Goal: Task Accomplishment & Management: Use online tool/utility

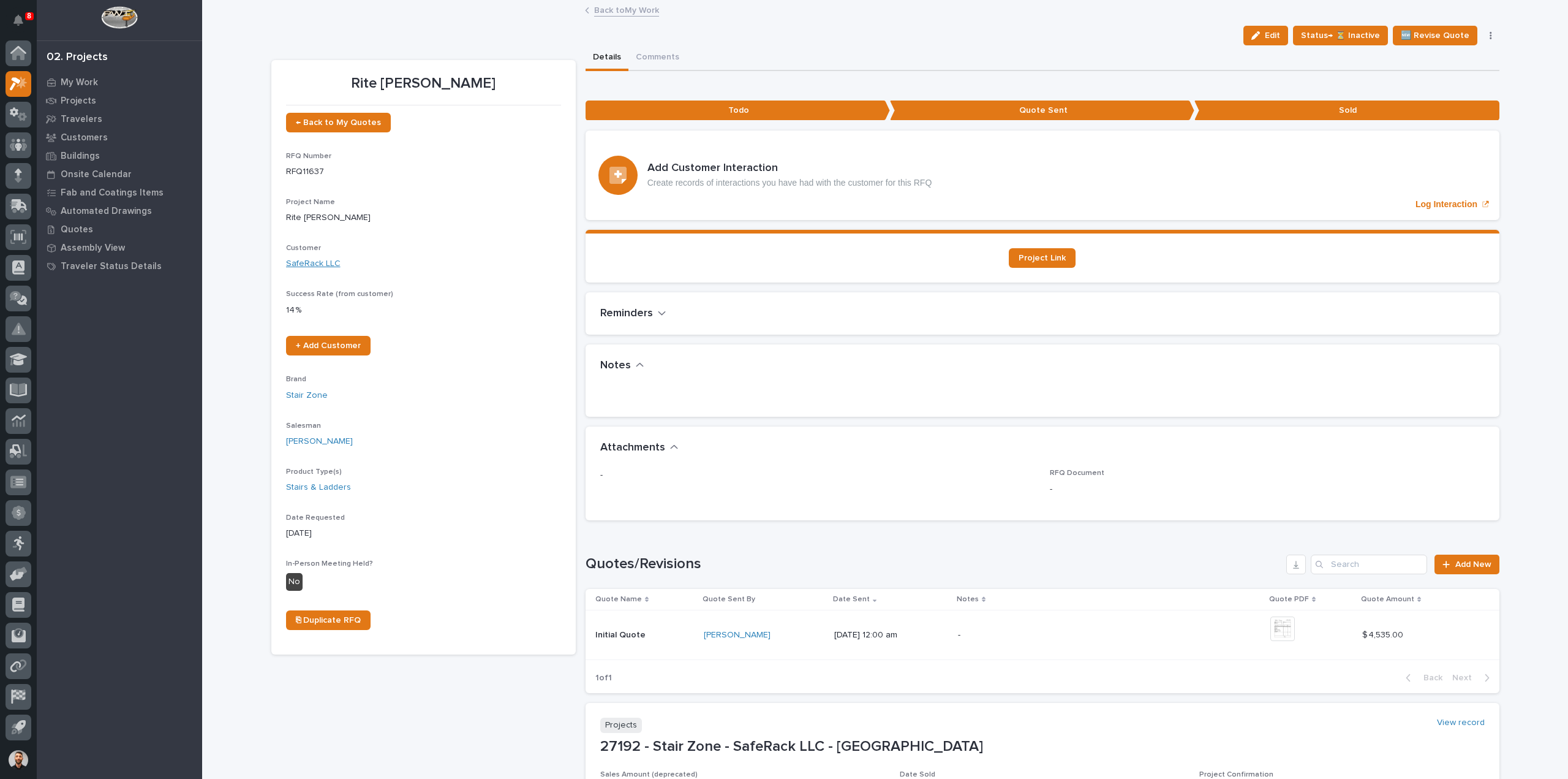
click at [316, 264] on link "SafeRack LLC" at bounding box center [313, 264] width 54 height 13
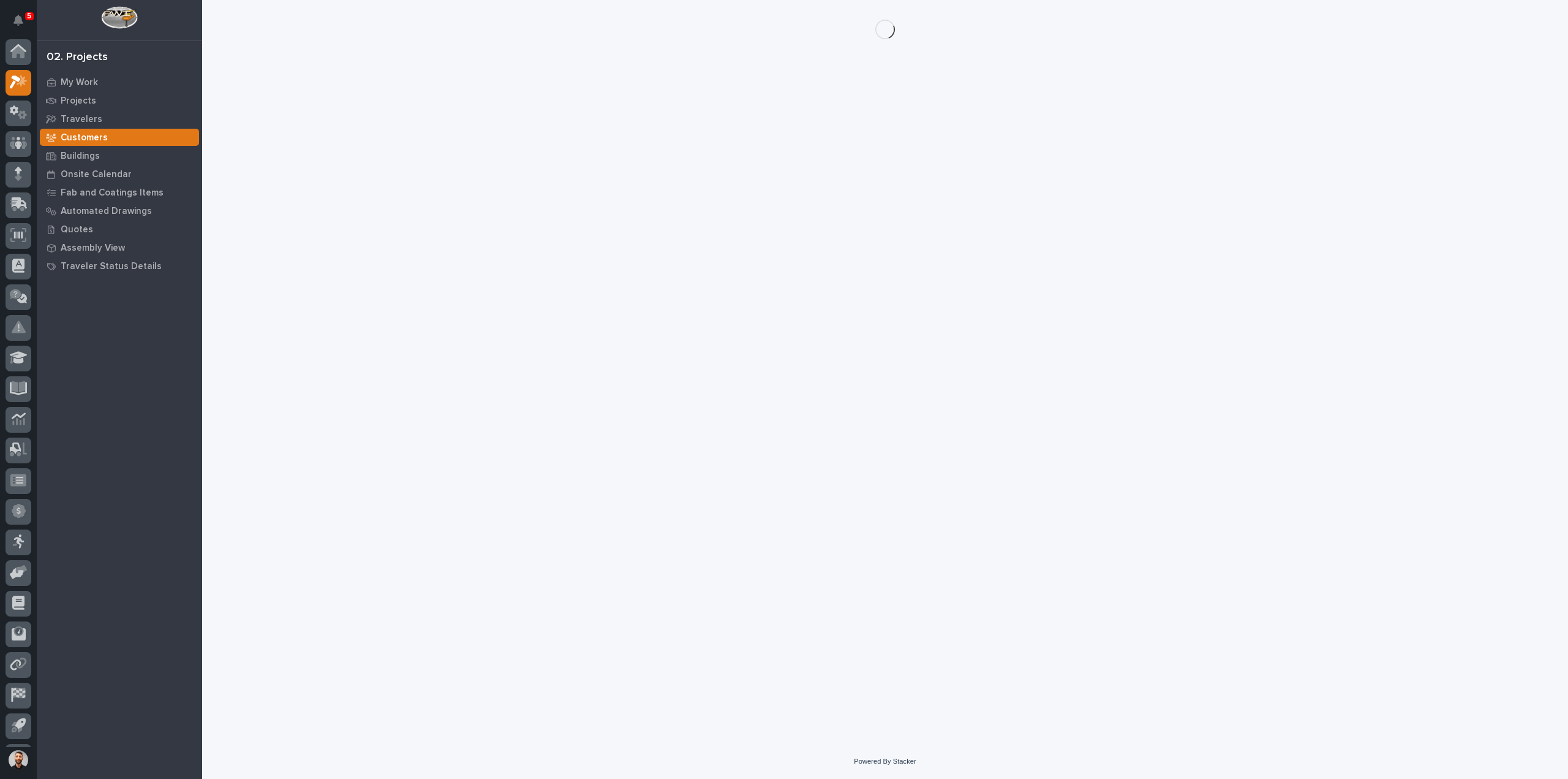
scroll to position [27, 0]
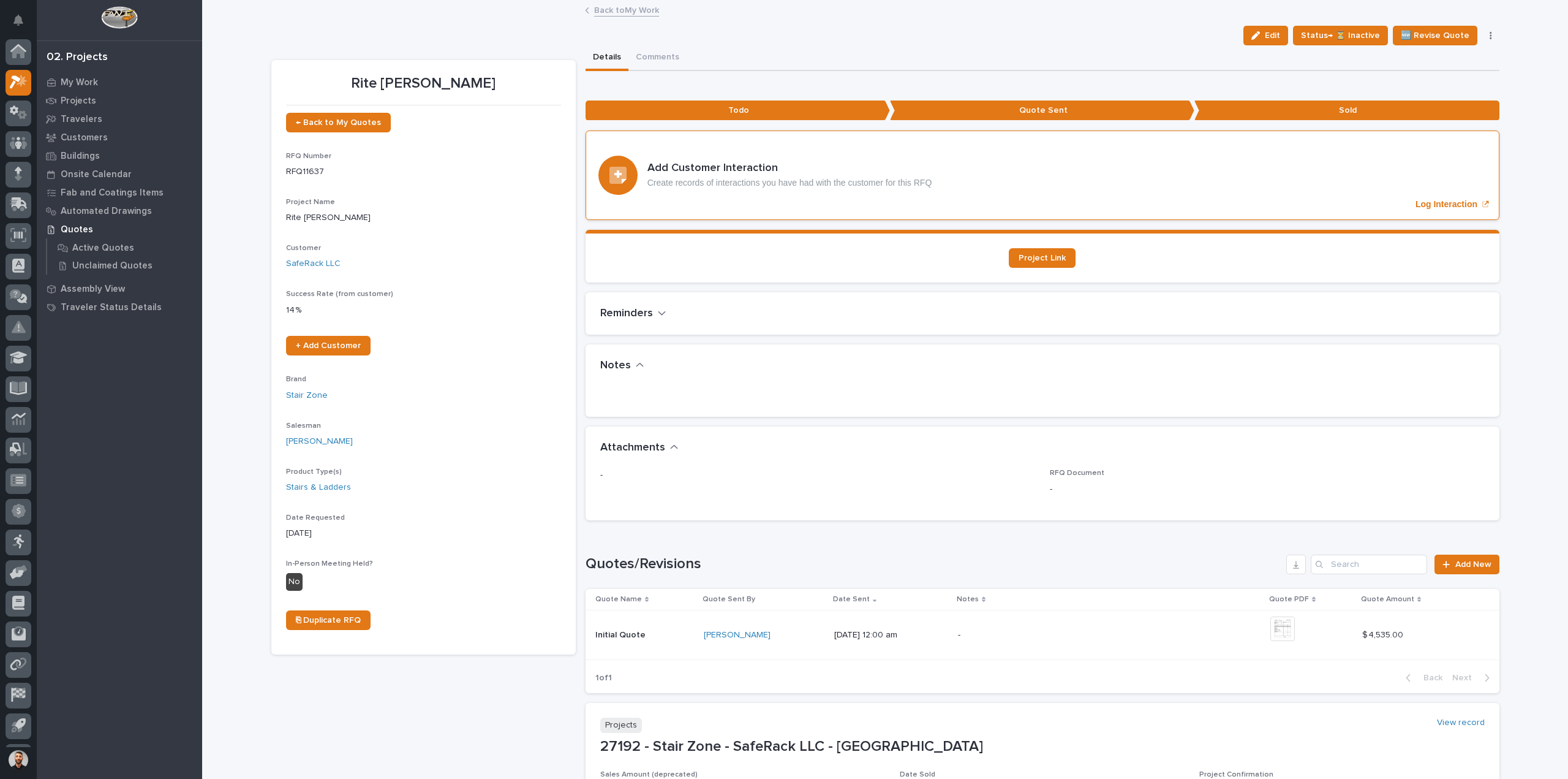
scroll to position [27, 0]
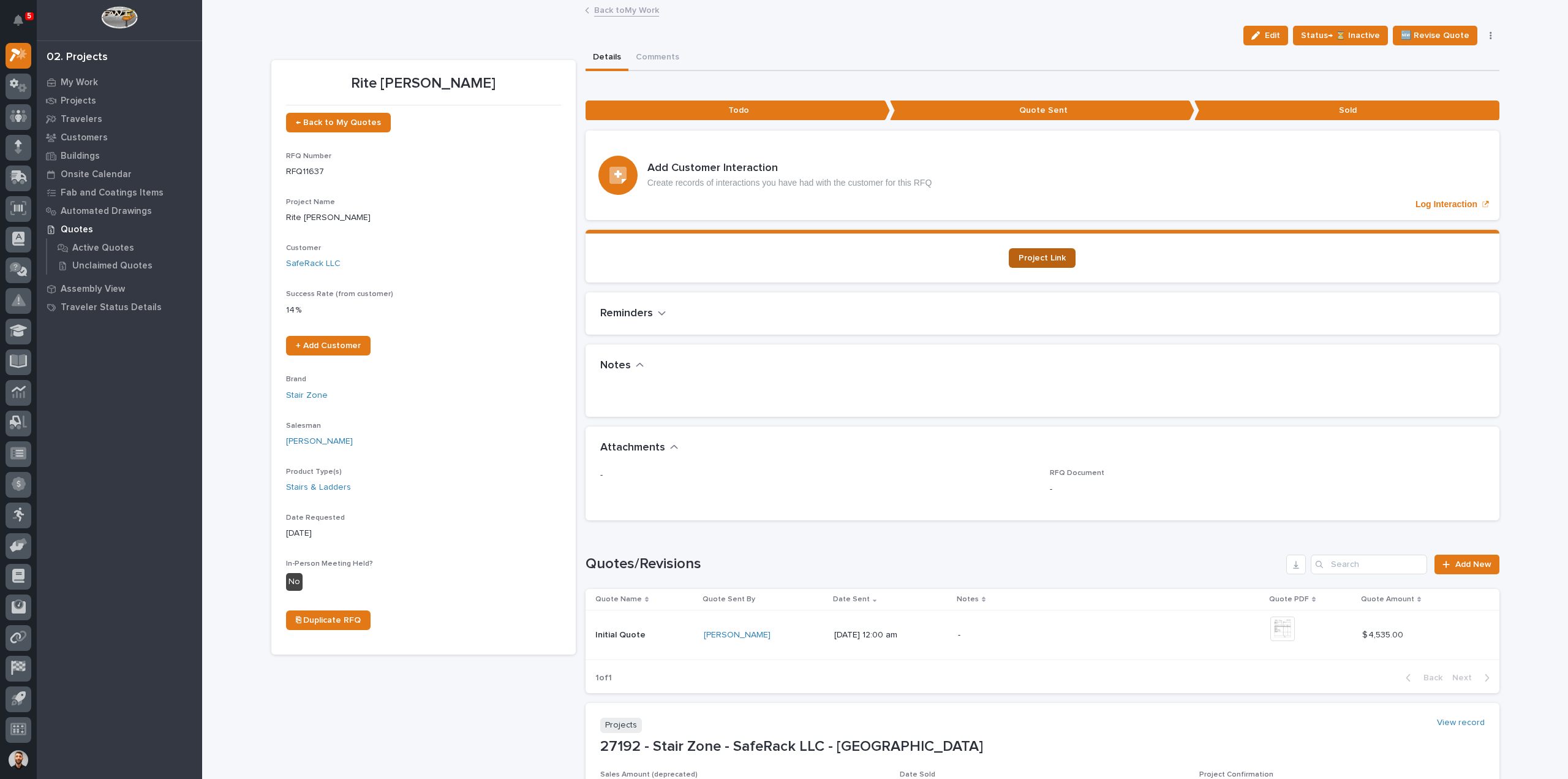
click at [1040, 257] on span "Project Link" at bounding box center [1042, 258] width 48 height 8
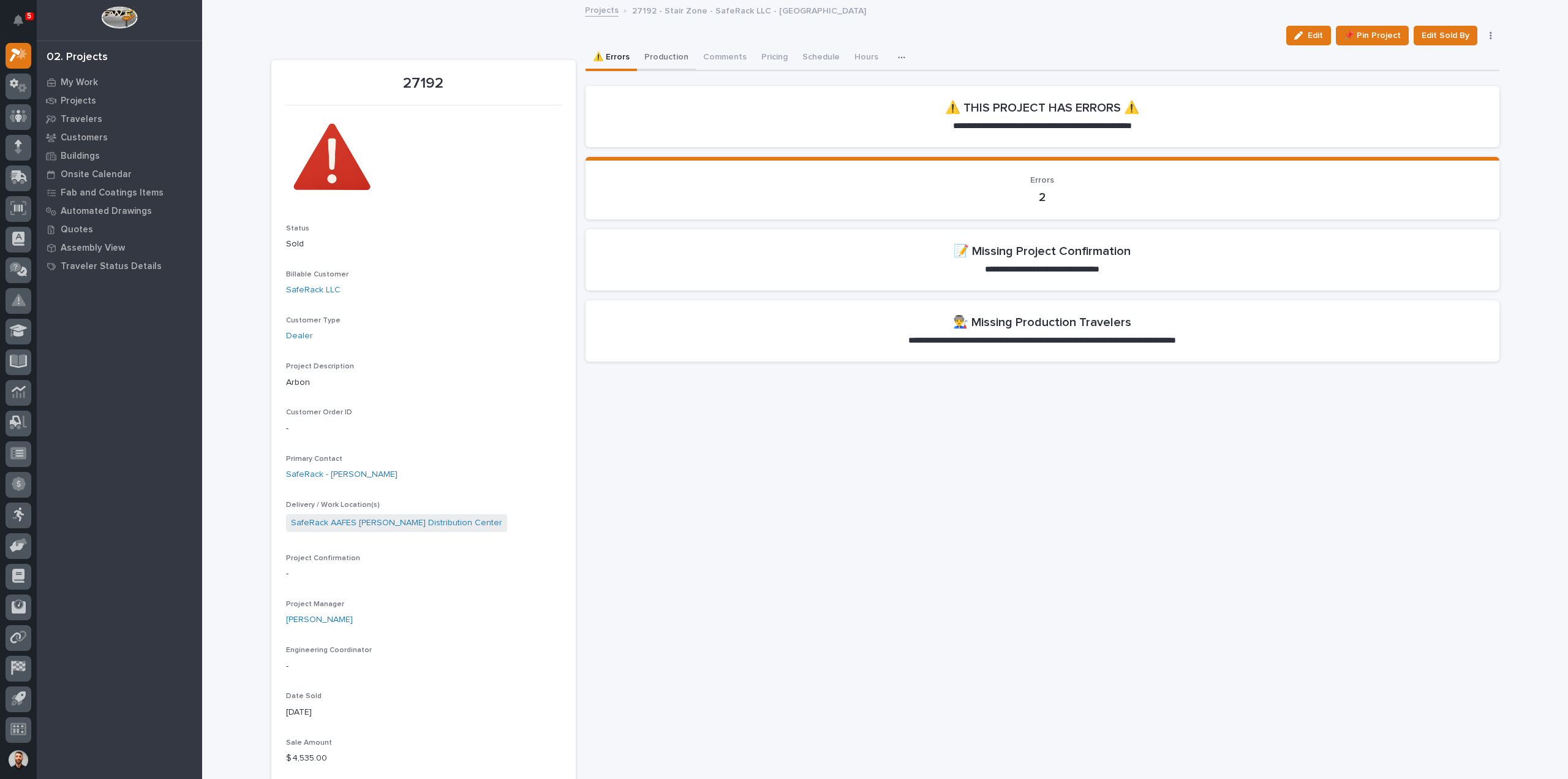
click at [682, 52] on button "Production" at bounding box center [666, 58] width 59 height 26
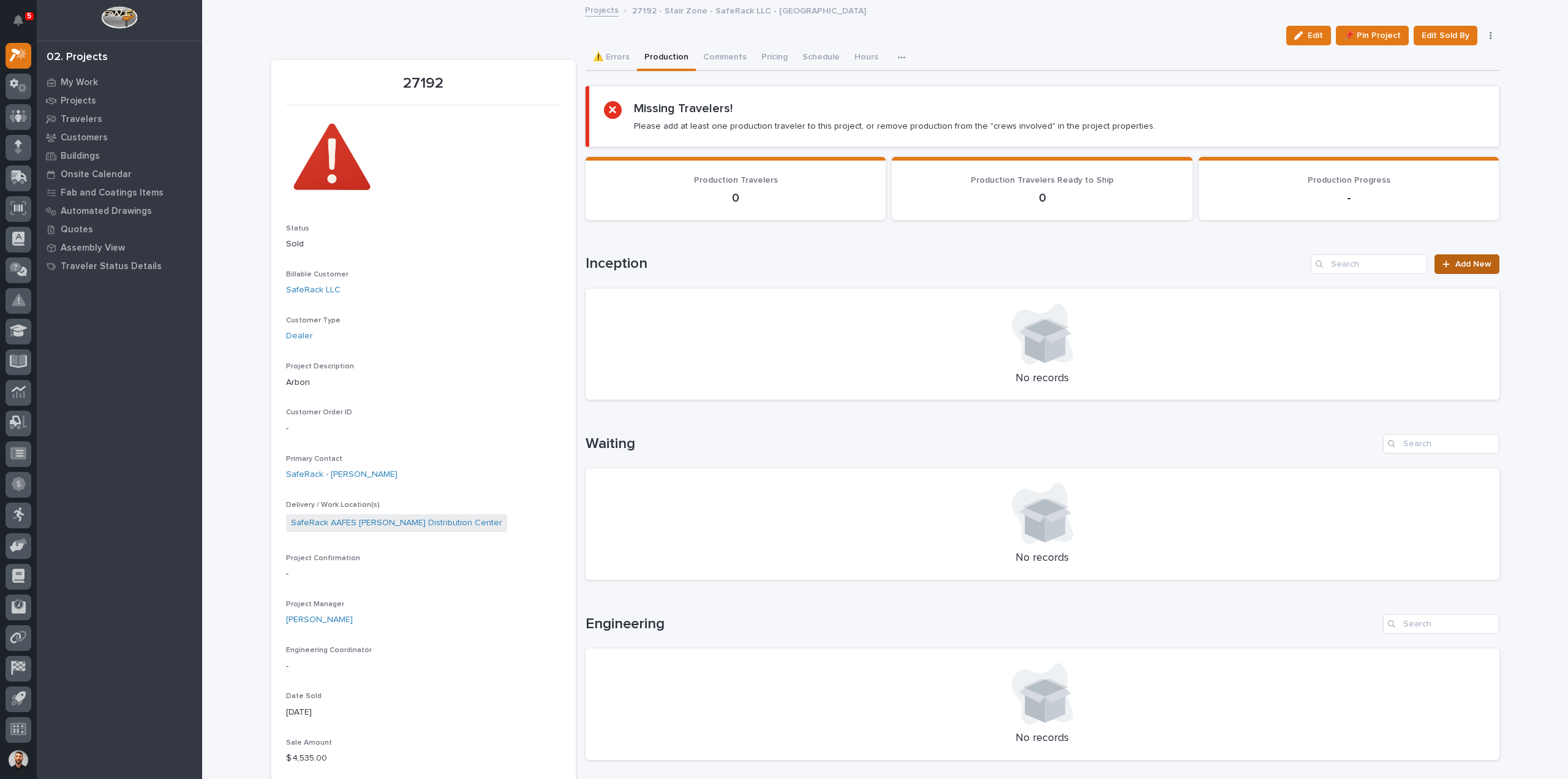
click at [1473, 264] on span "Add New" at bounding box center [1473, 264] width 36 height 8
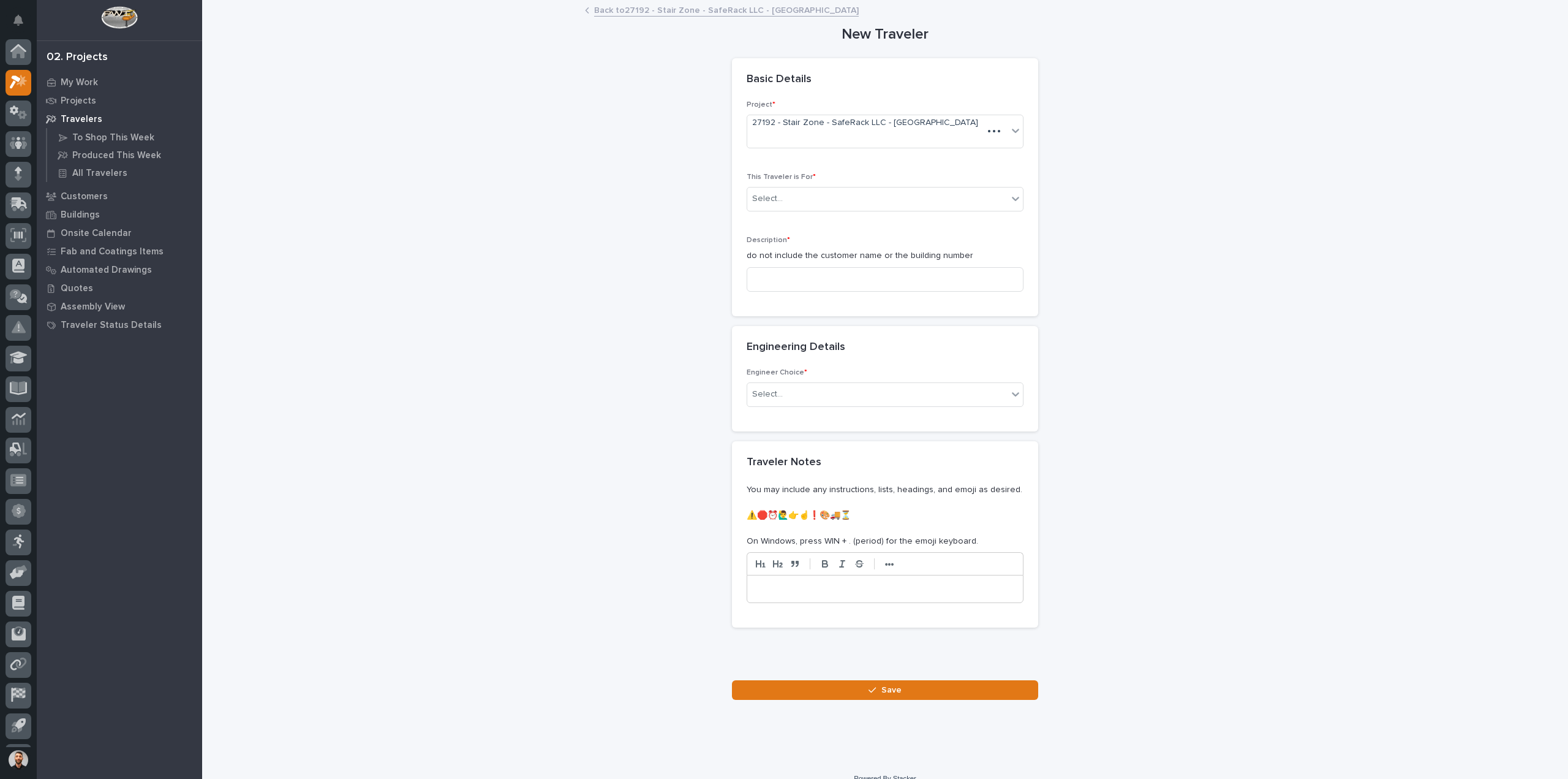
scroll to position [27, 0]
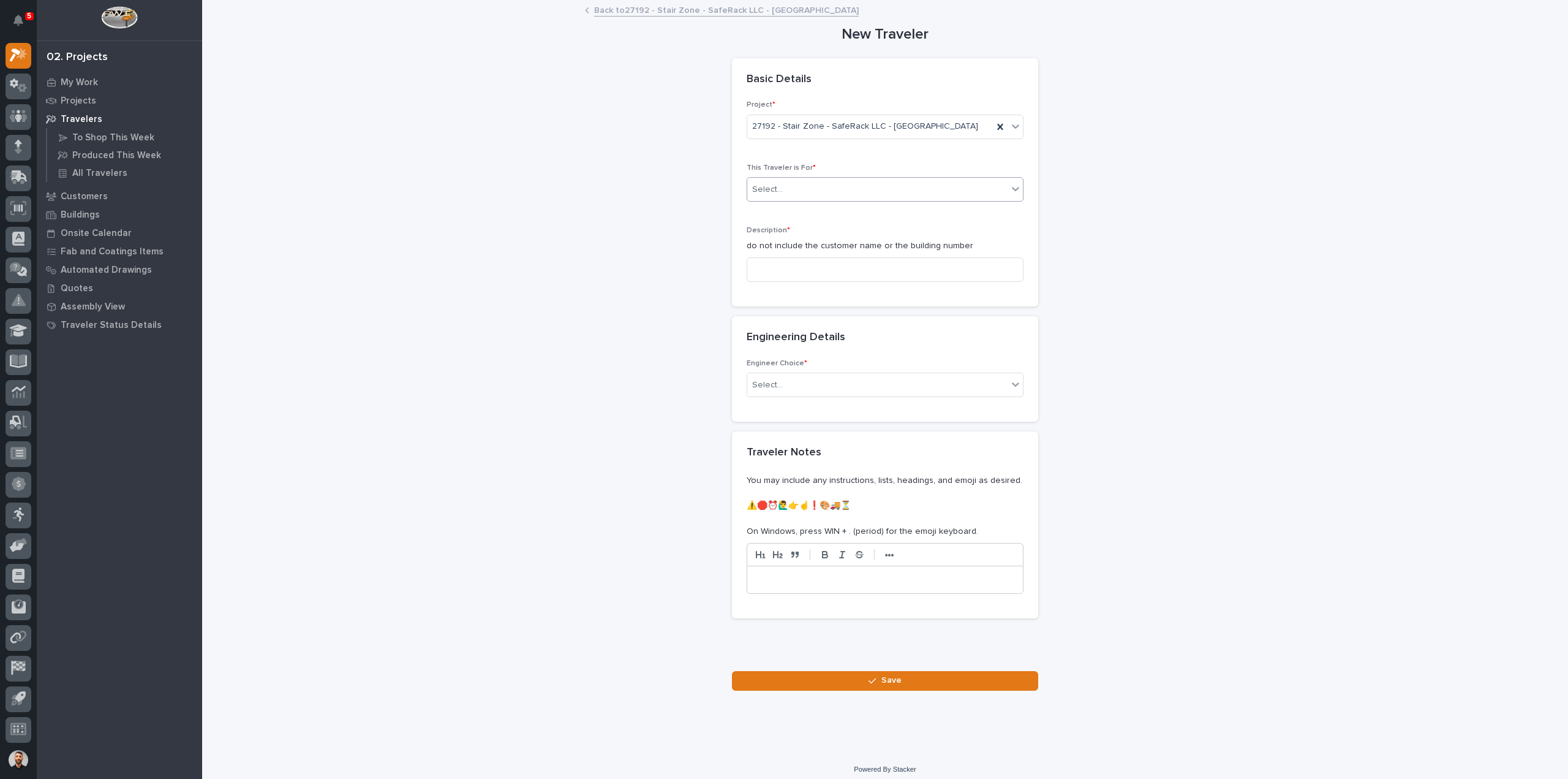
click at [953, 187] on div "Select..." at bounding box center [877, 189] width 261 height 20
click at [858, 209] on div "Production" at bounding box center [880, 212] width 276 height 21
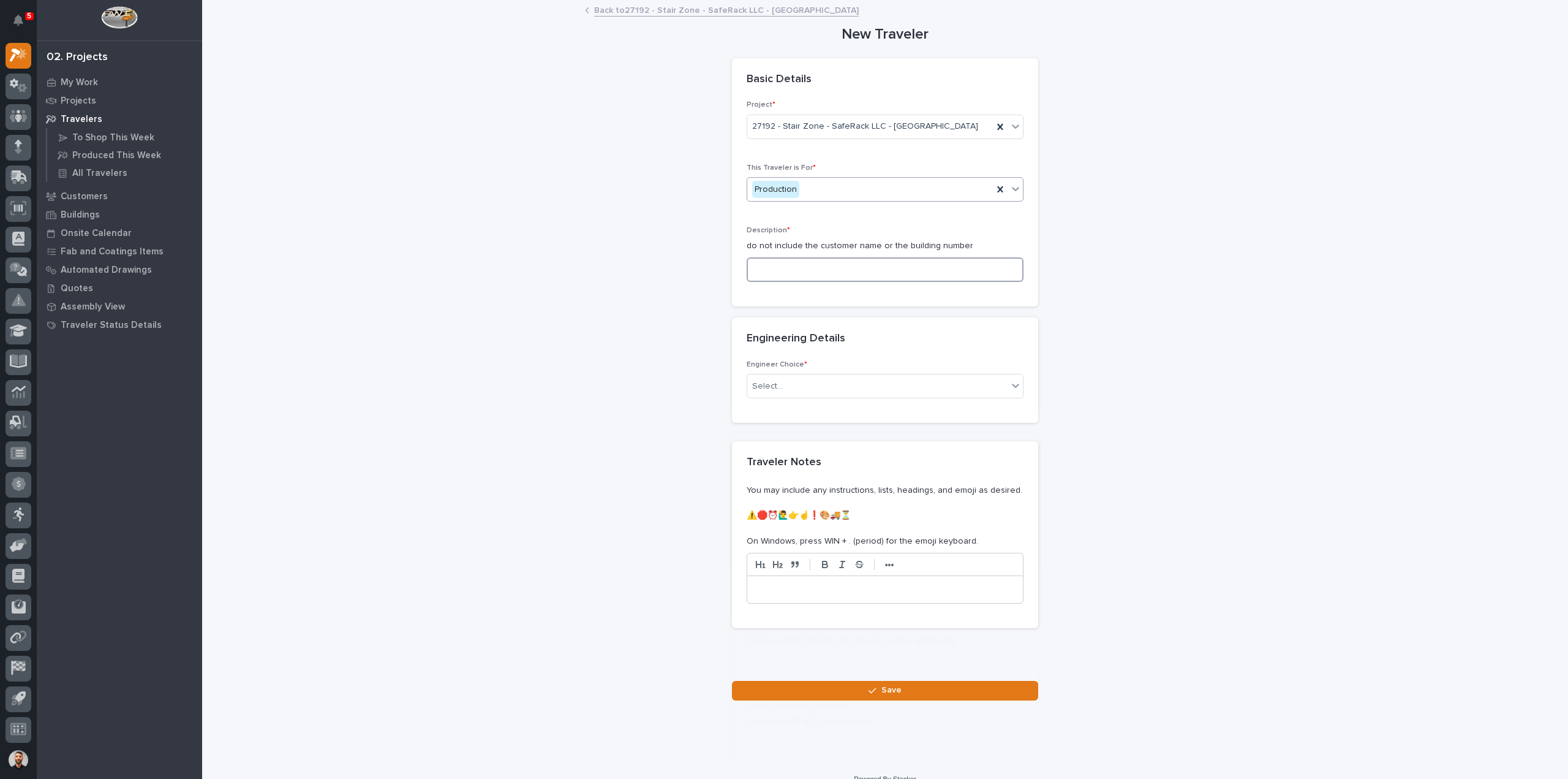
click at [828, 268] on input at bounding box center [884, 270] width 277 height 25
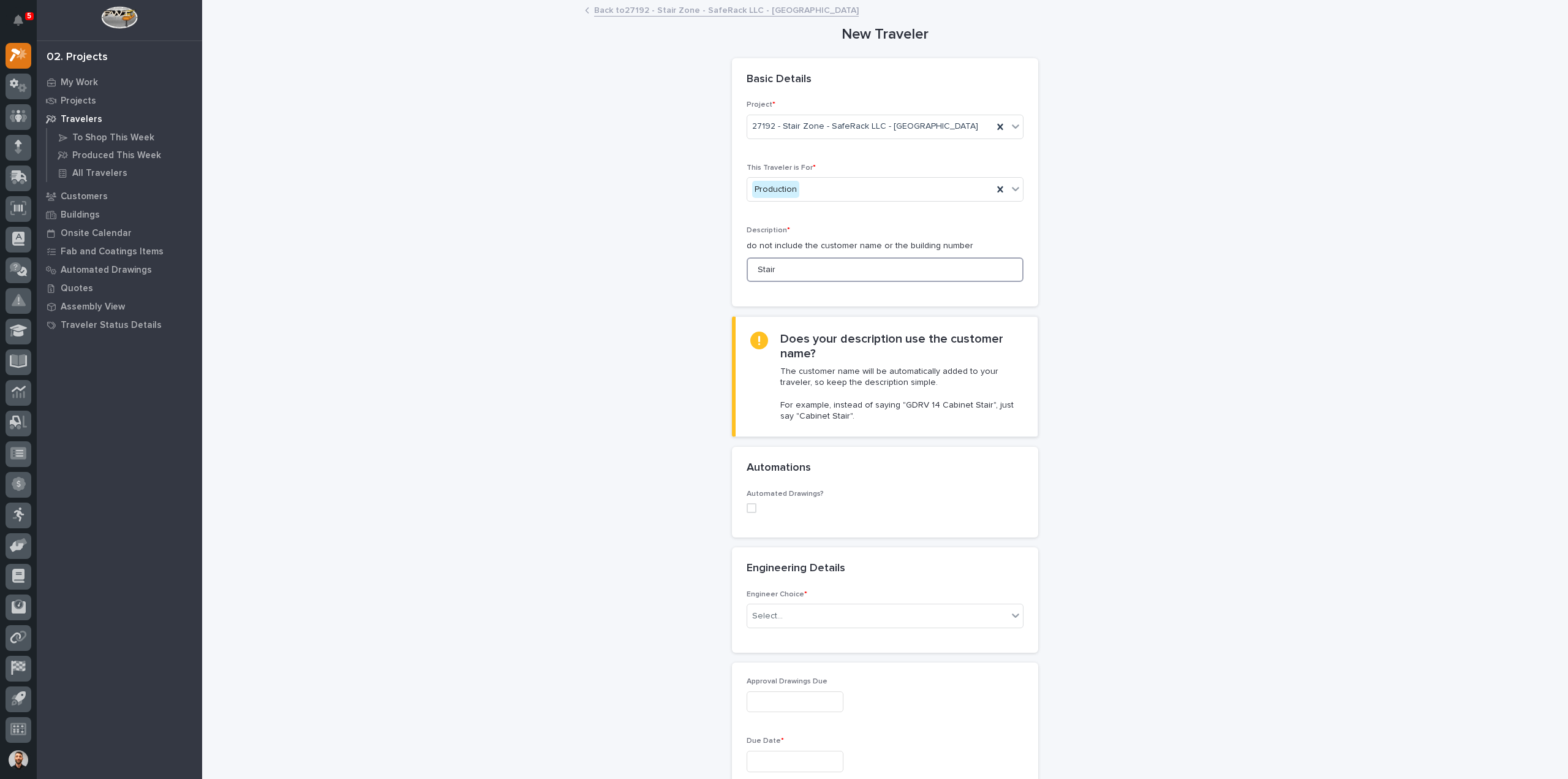
scroll to position [184, 0]
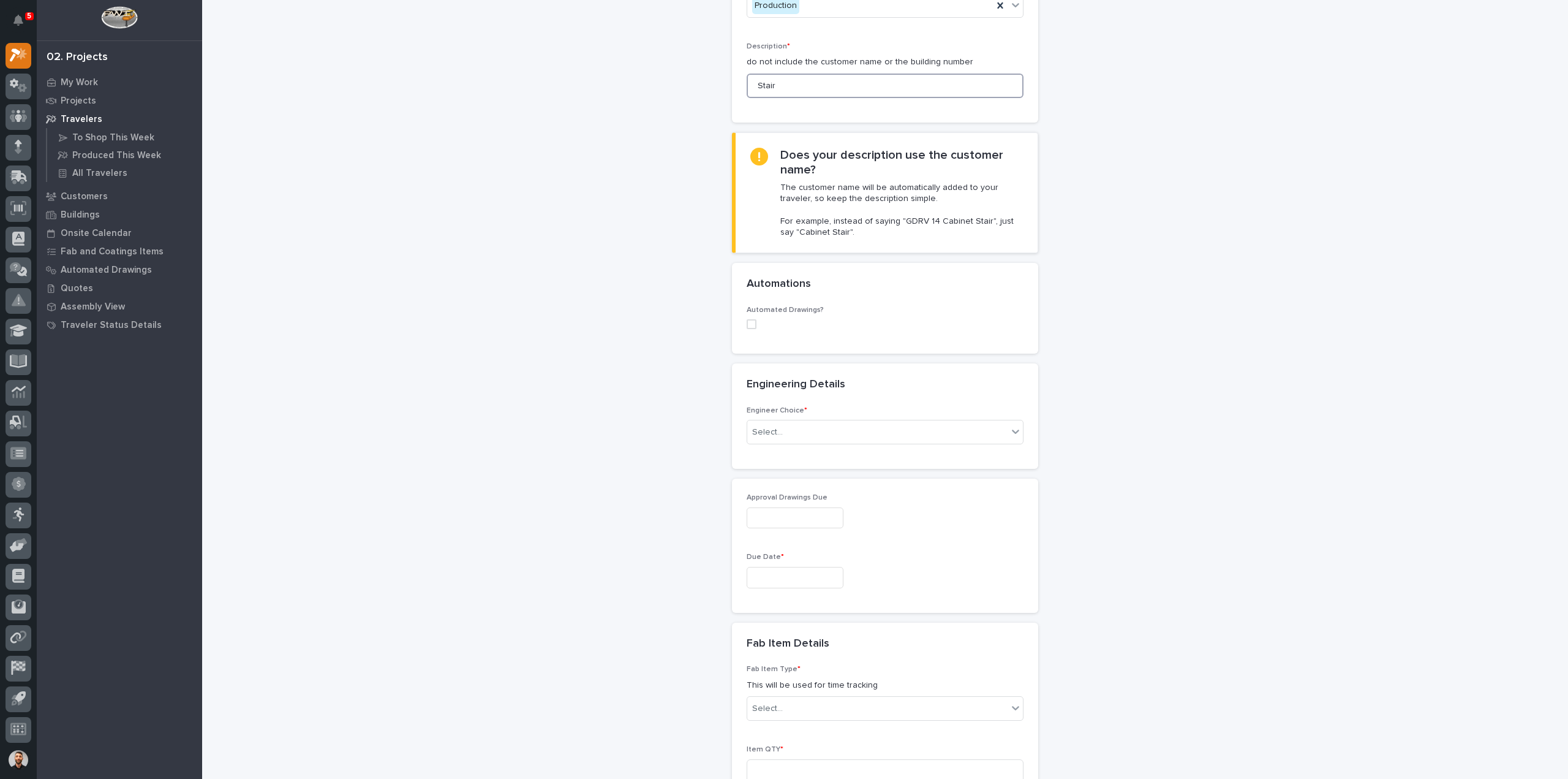
click at [749, 322] on span at bounding box center [751, 324] width 10 height 10
type input "Stair"
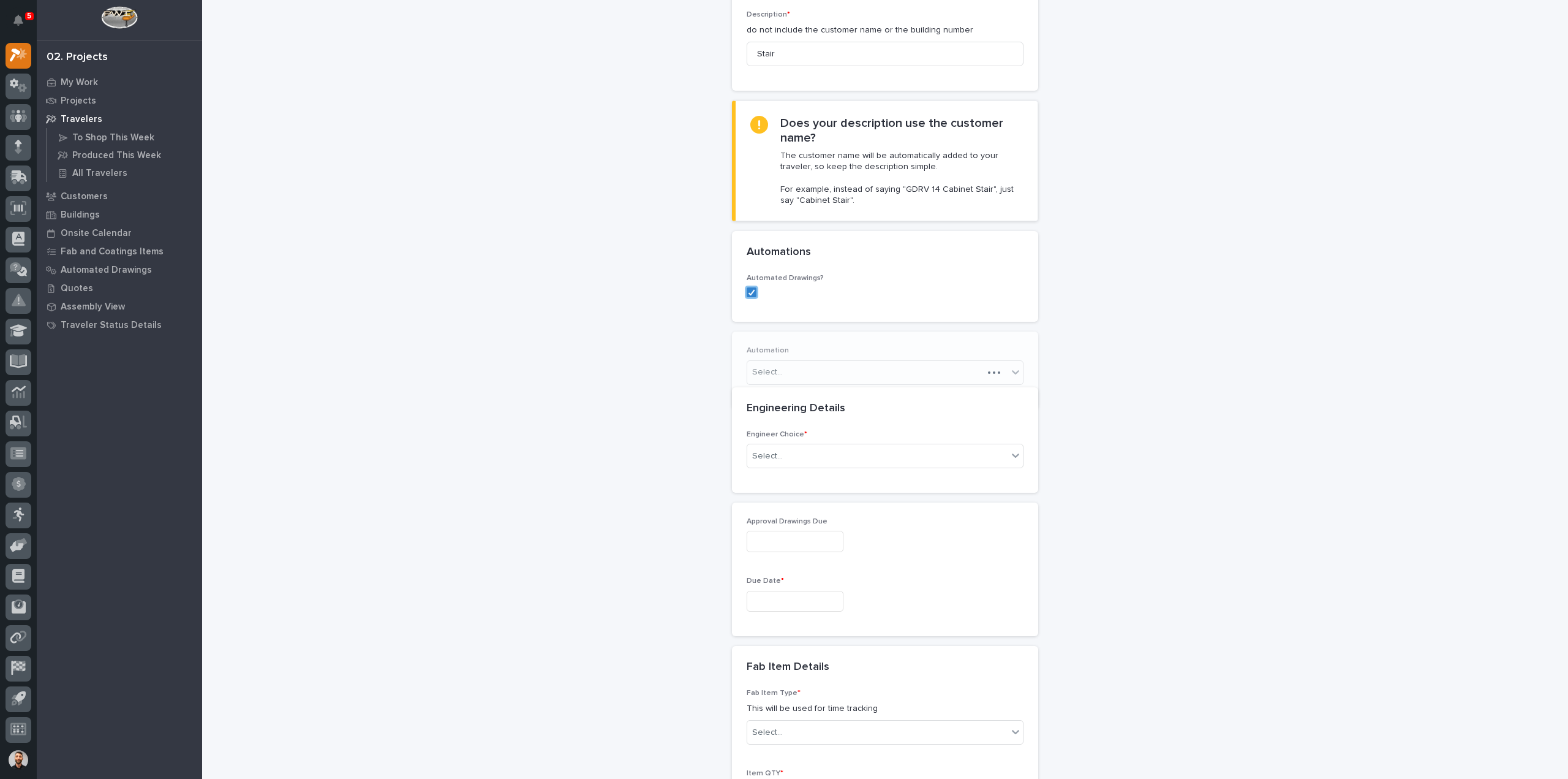
scroll to position [227, 0]
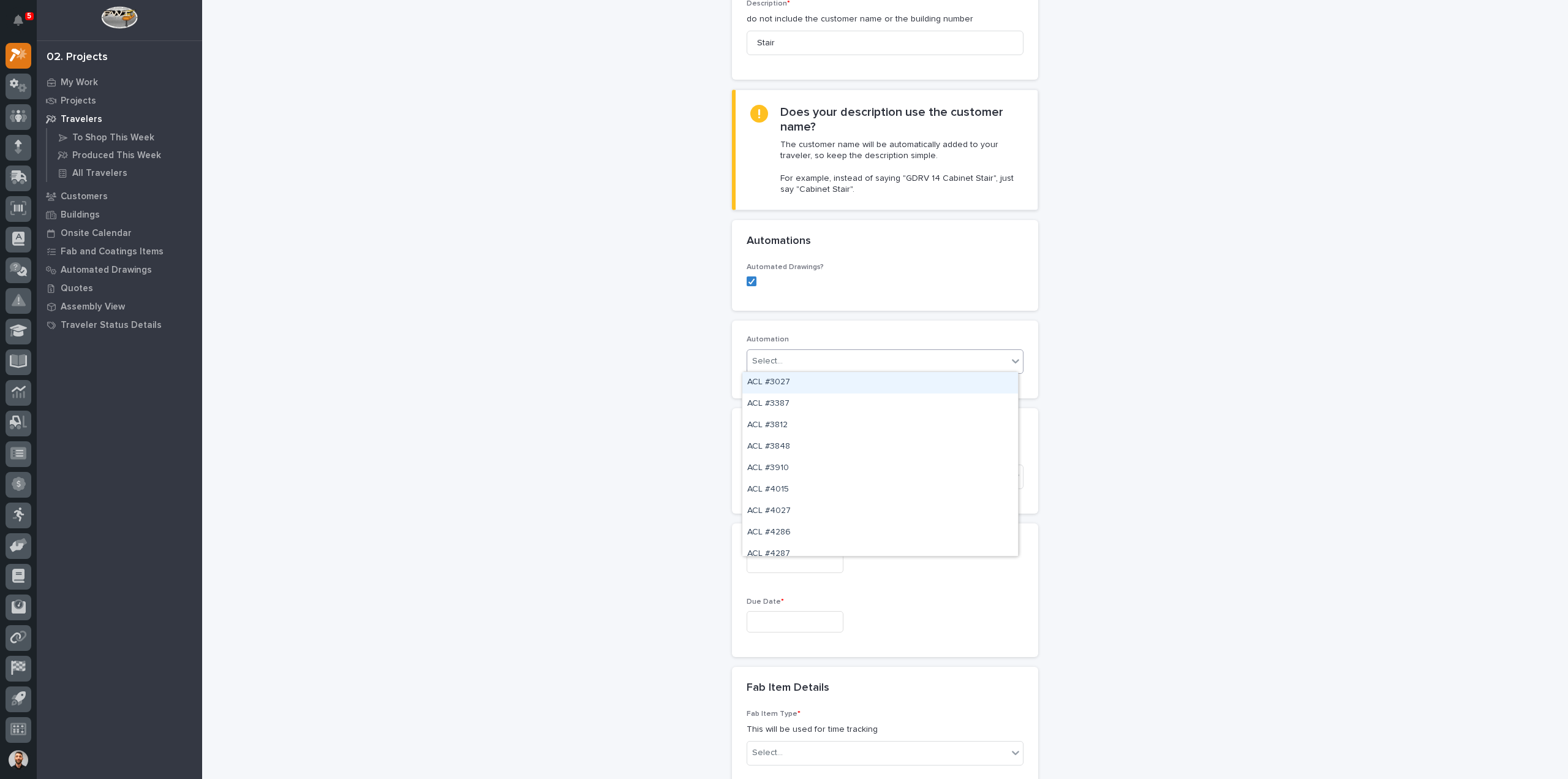
click at [784, 366] on div "Select..." at bounding box center [877, 361] width 261 height 20
type input "*****"
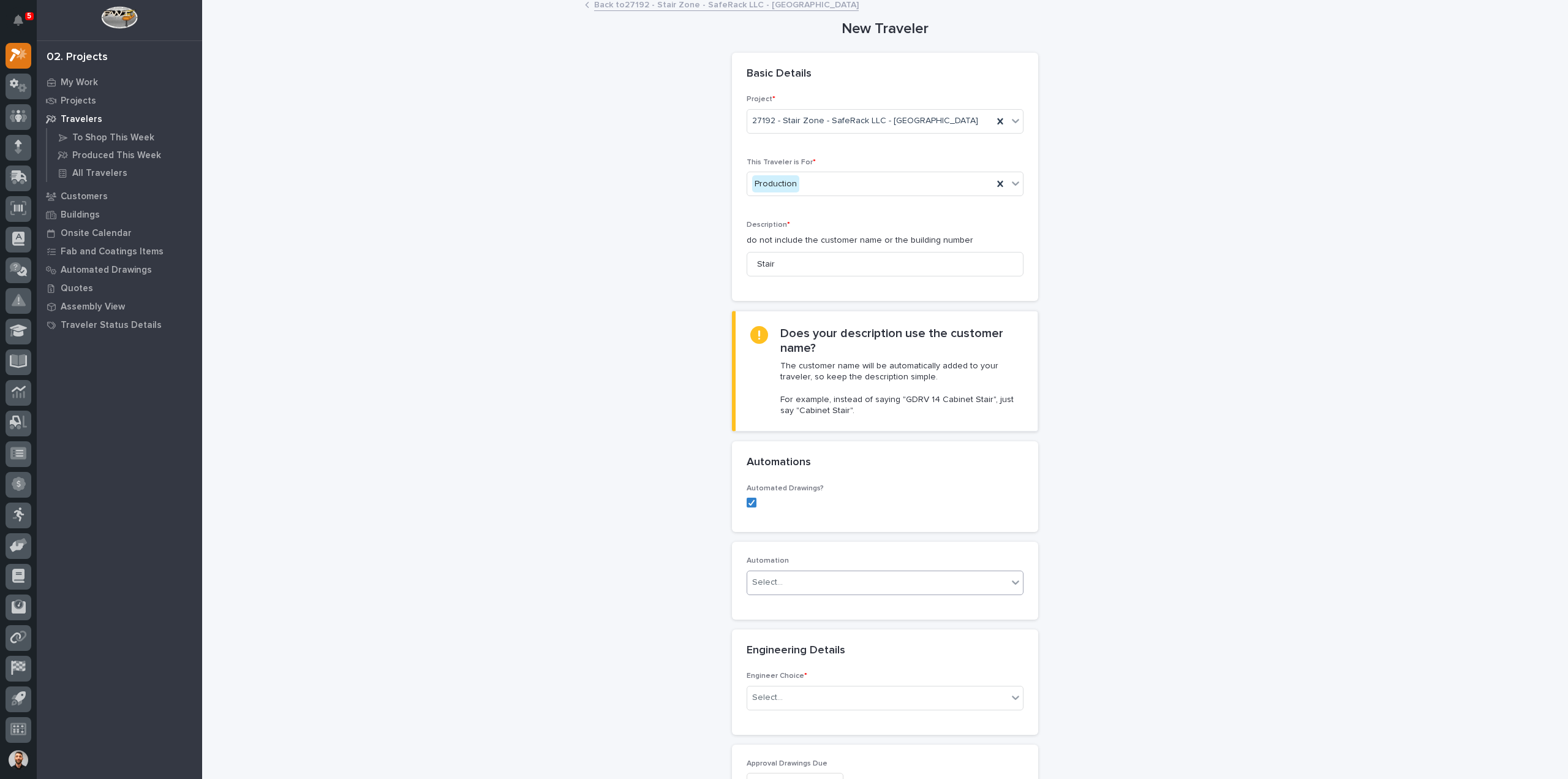
scroll to position [0, 0]
click at [776, 581] on div "Select..." at bounding box center [877, 588] width 261 height 20
type input "*****"
click at [782, 583] on div "Select..." at bounding box center [877, 588] width 261 height 20
type input "*****"
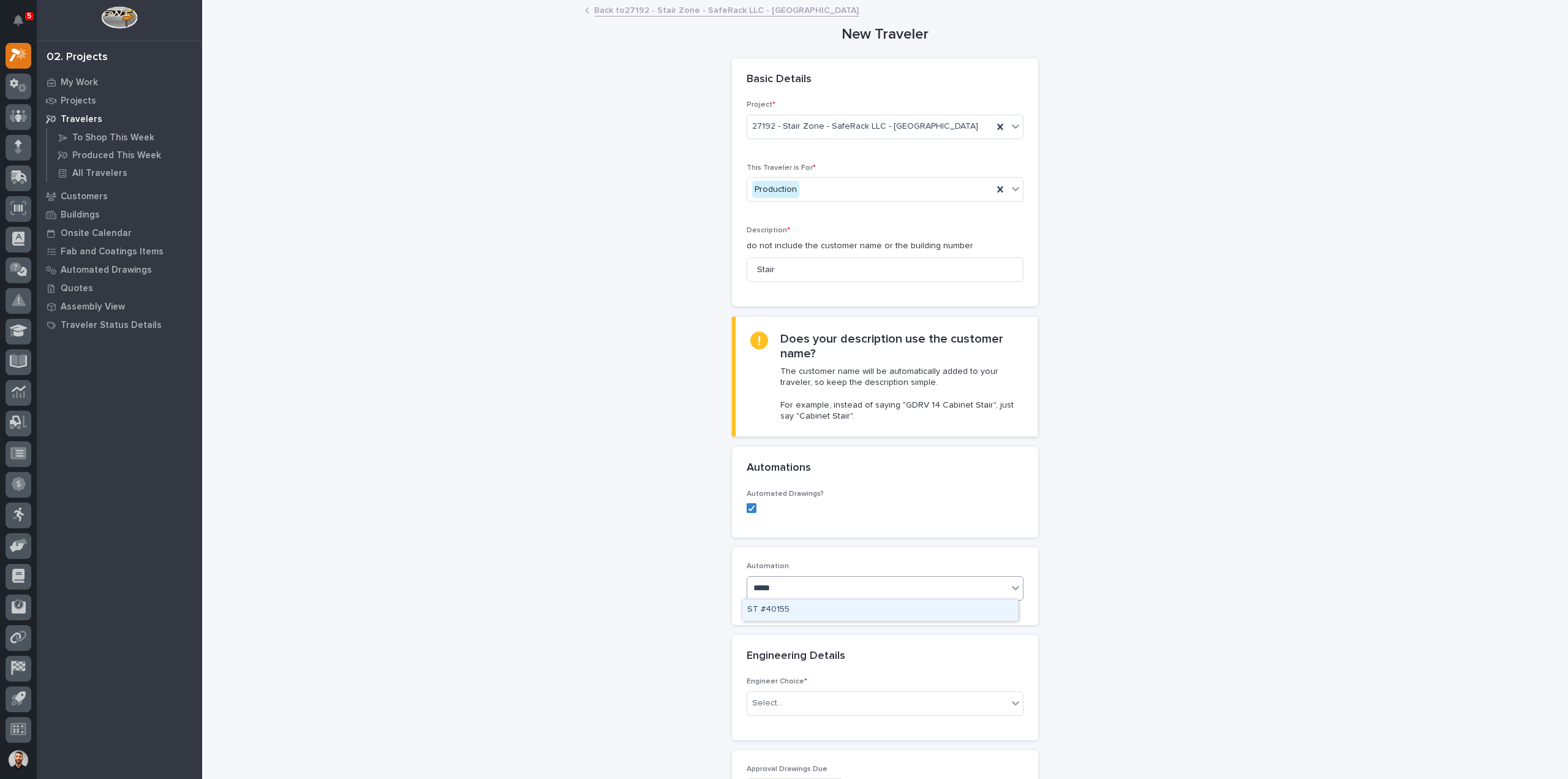
click at [792, 605] on div "ST #40155" at bounding box center [880, 610] width 276 height 21
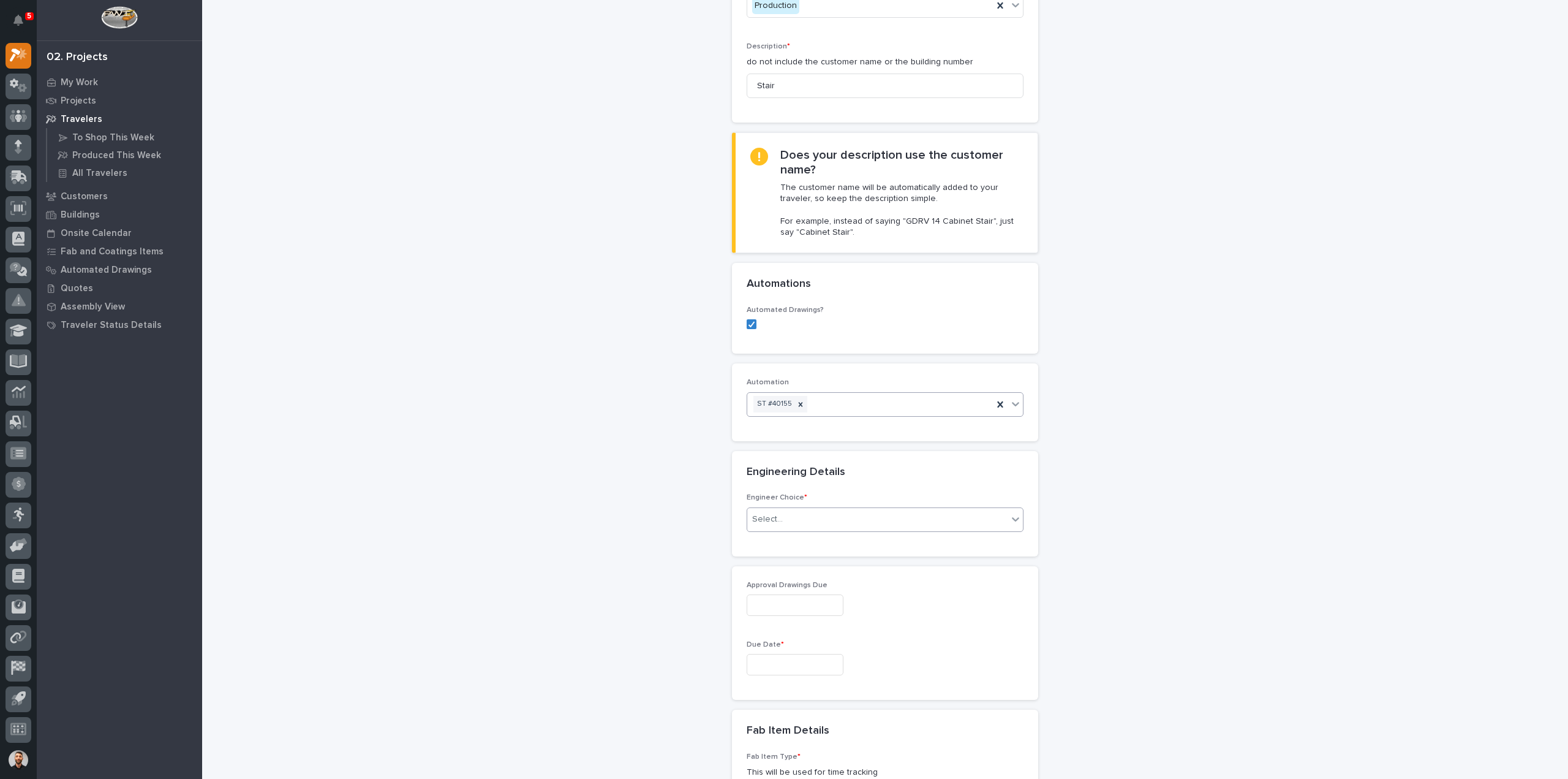
click at [786, 520] on div "Select..." at bounding box center [877, 519] width 261 height 20
click at [788, 578] on div "I know who will draw this" at bounding box center [880, 583] width 276 height 21
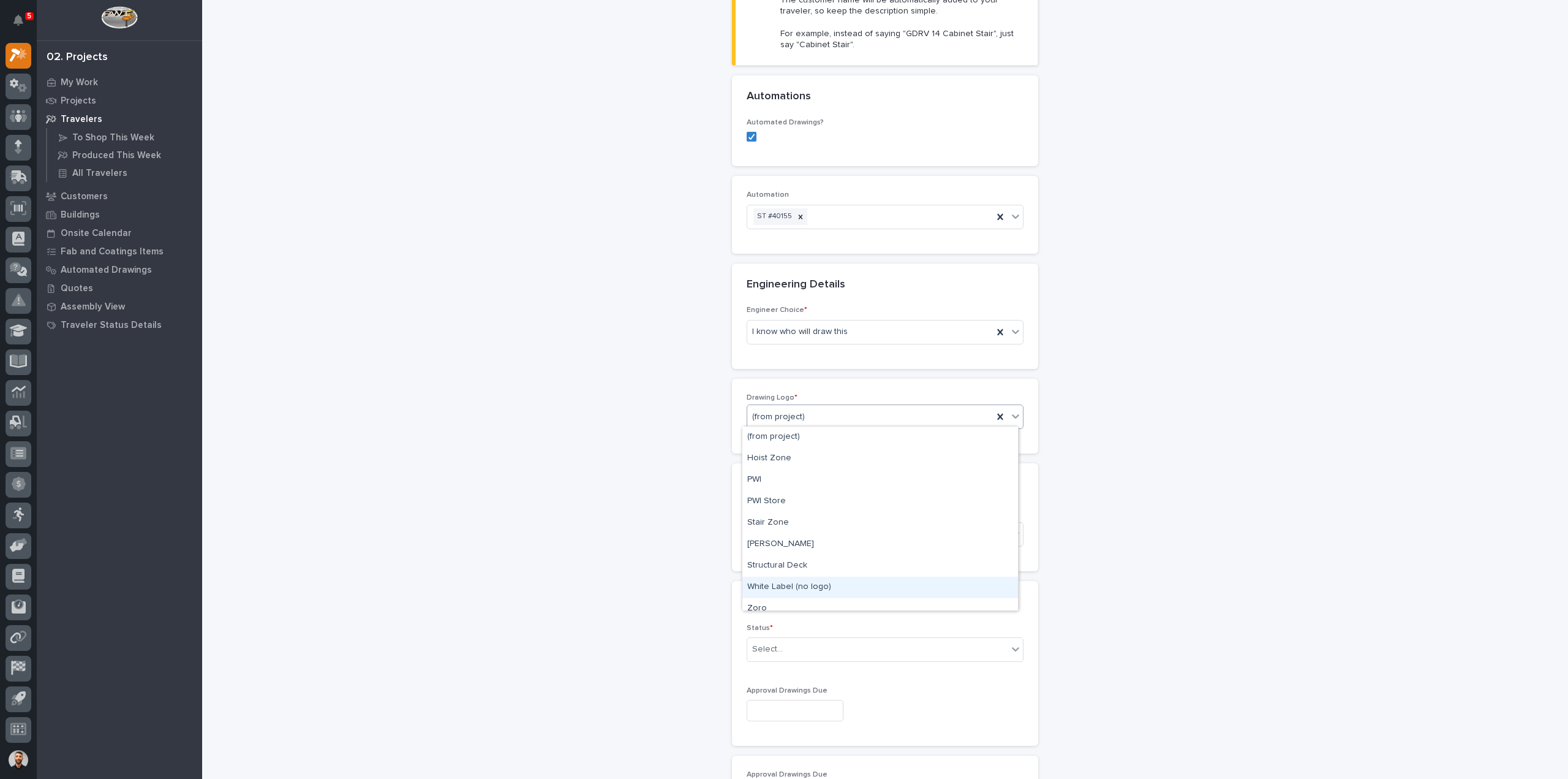
scroll to position [9, 0]
click at [772, 575] on div "White Label (no logo)" at bounding box center [880, 578] width 276 height 21
click at [767, 535] on div "Select..." at bounding box center [767, 534] width 31 height 13
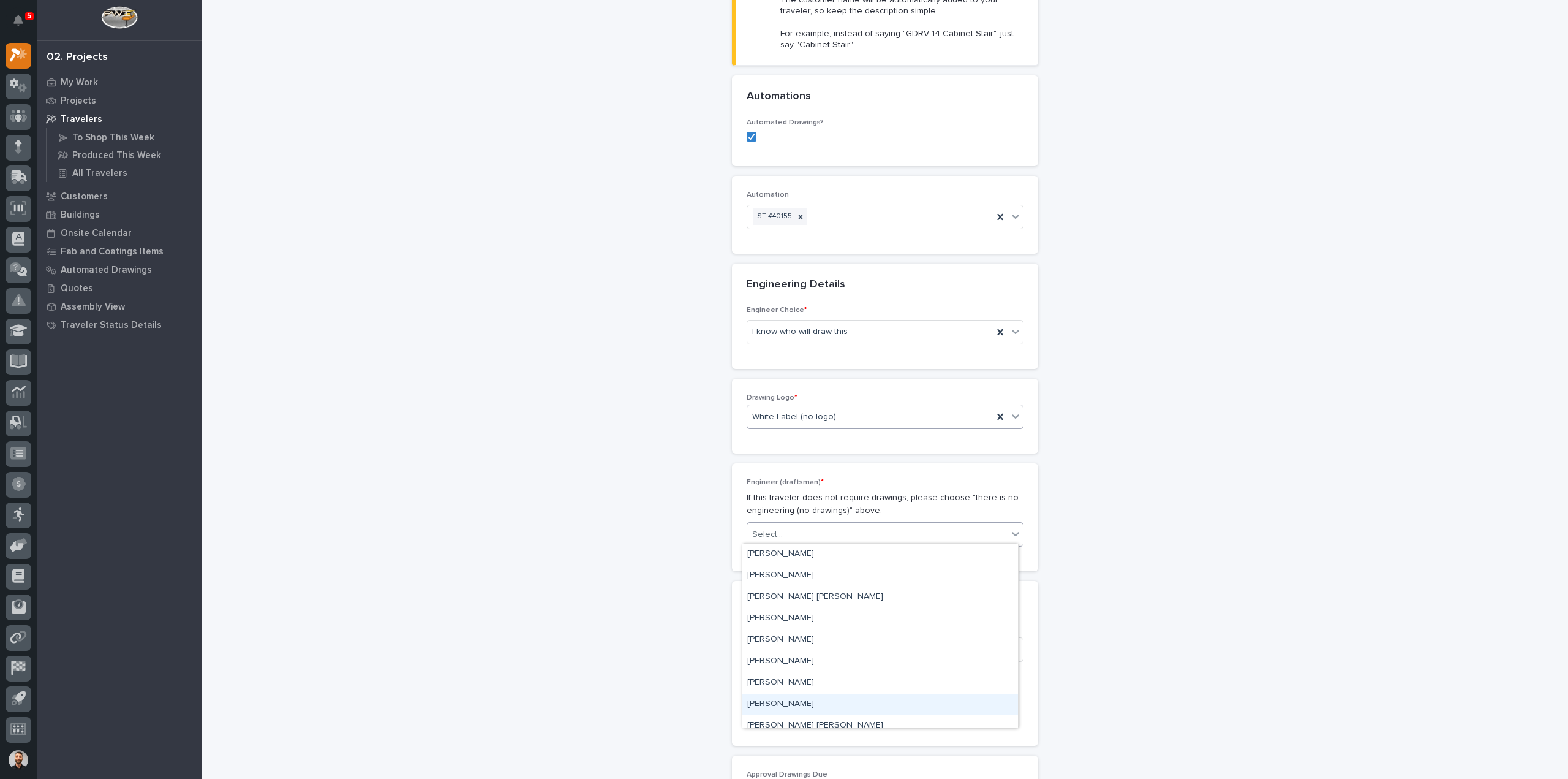
click at [782, 700] on div "[PERSON_NAME]" at bounding box center [880, 705] width 276 height 21
click at [800, 656] on div "Select..." at bounding box center [884, 649] width 277 height 25
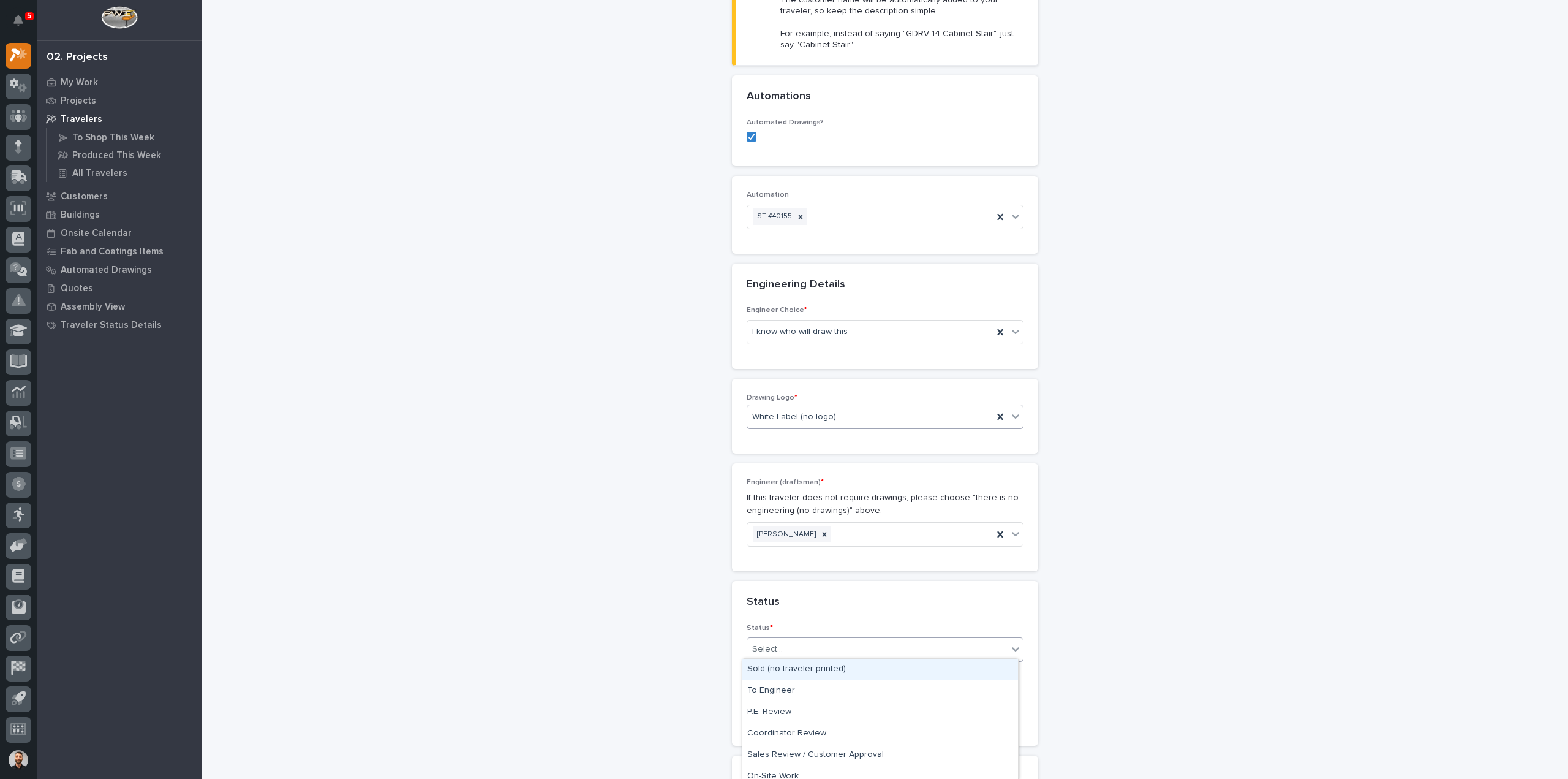
click at [799, 671] on div "Sold (no traveler printed)" at bounding box center [880, 669] width 276 height 21
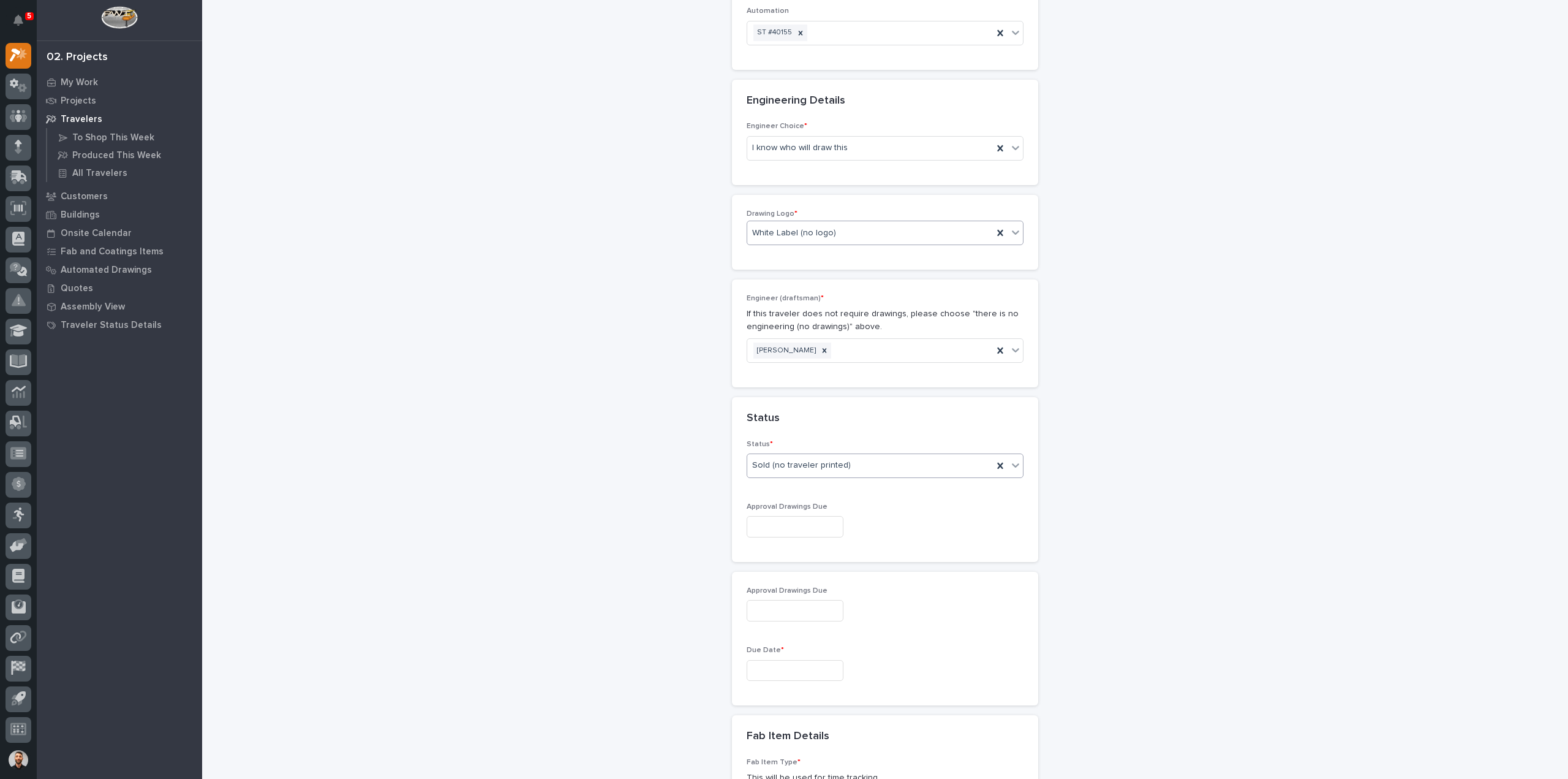
click at [778, 662] on input "text" at bounding box center [795, 671] width 97 height 21
click at [825, 620] on div "10" at bounding box center [827, 626] width 17 height 17
type input "**********"
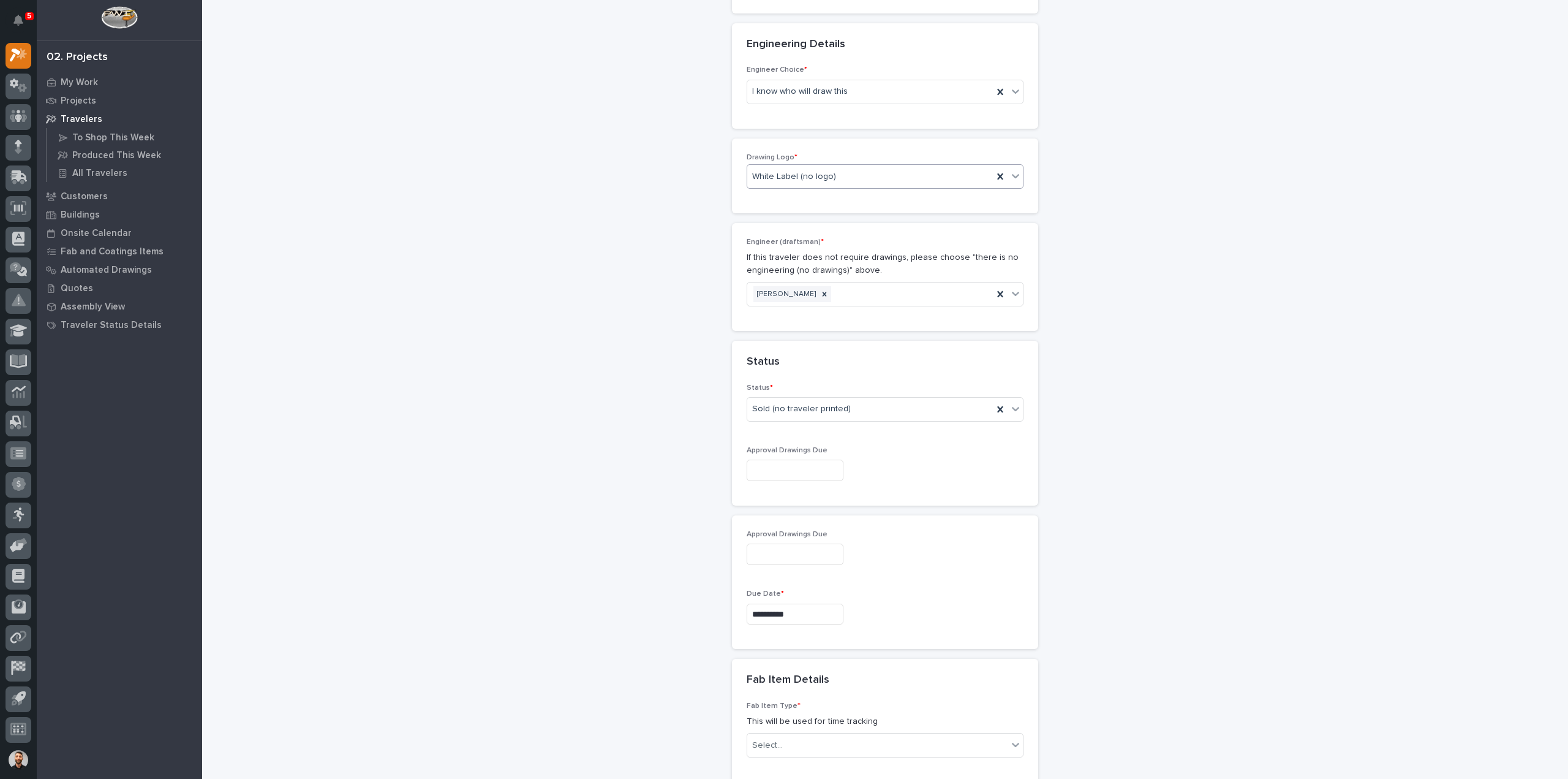
scroll to position [800, 0]
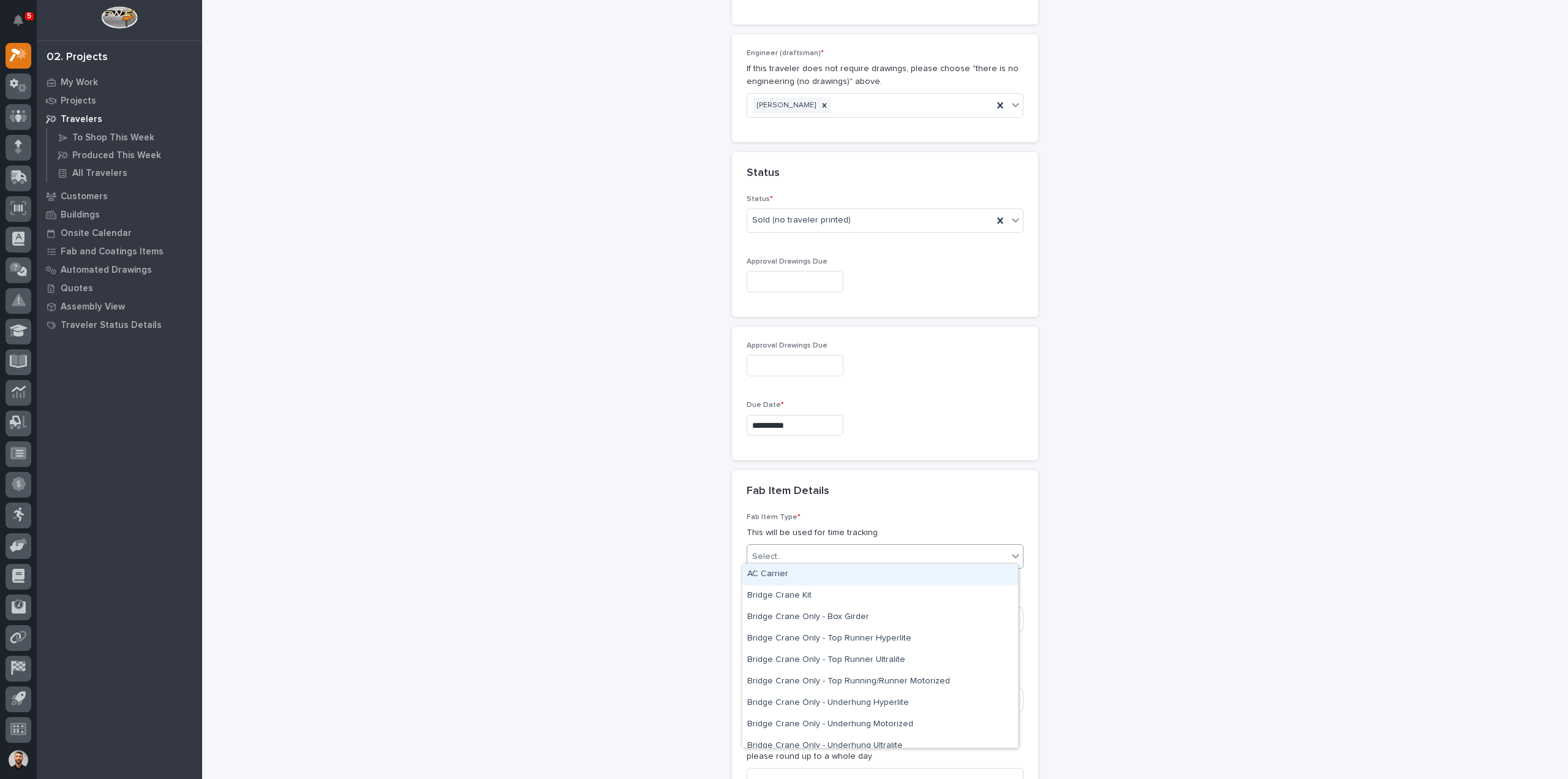
click at [775, 551] on div "Select..." at bounding box center [767, 557] width 31 height 13
type input "*****"
click at [788, 575] on div "Stairway - (straight)" at bounding box center [880, 574] width 276 height 21
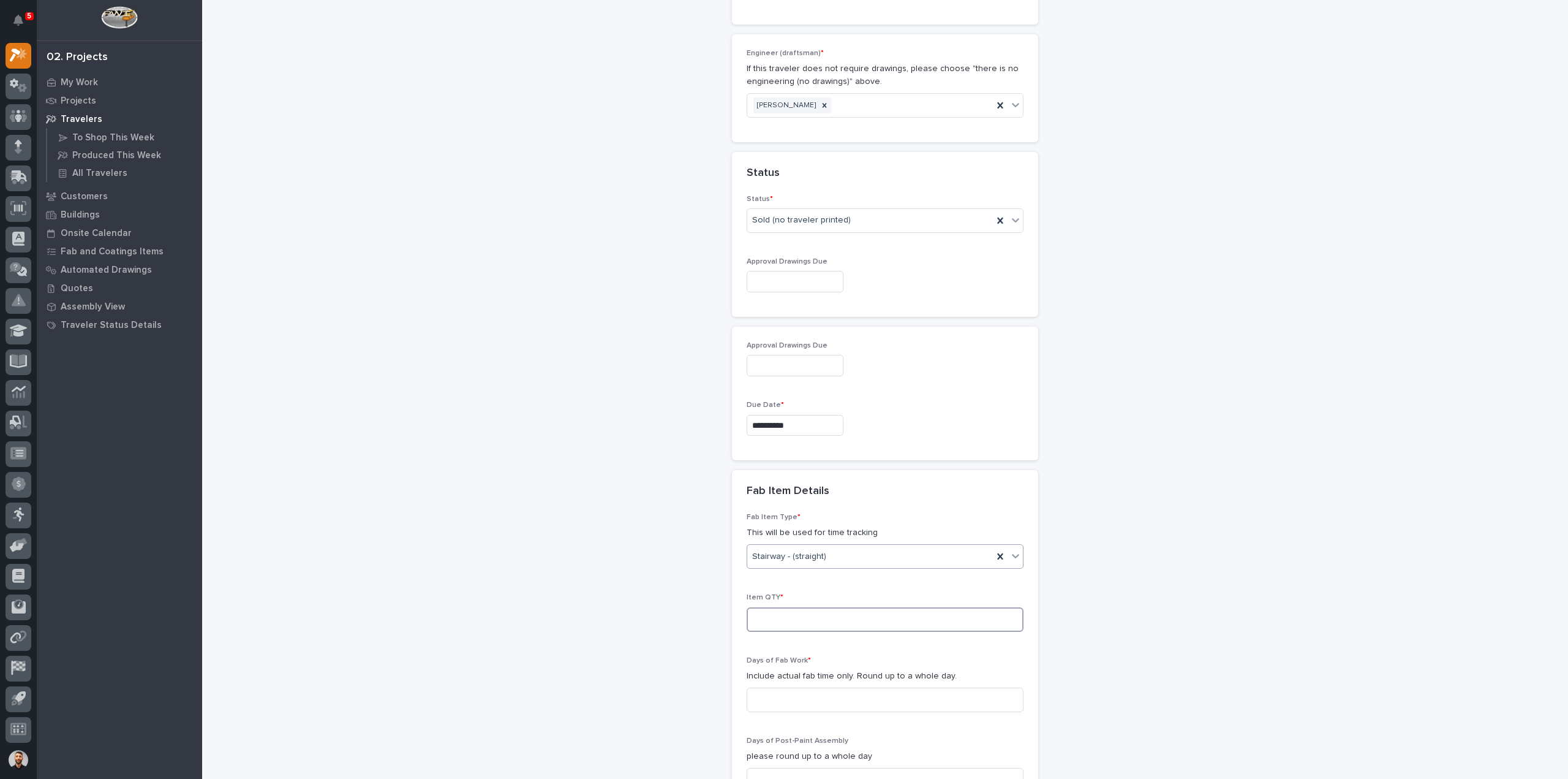
click at [796, 613] on input at bounding box center [884, 620] width 277 height 25
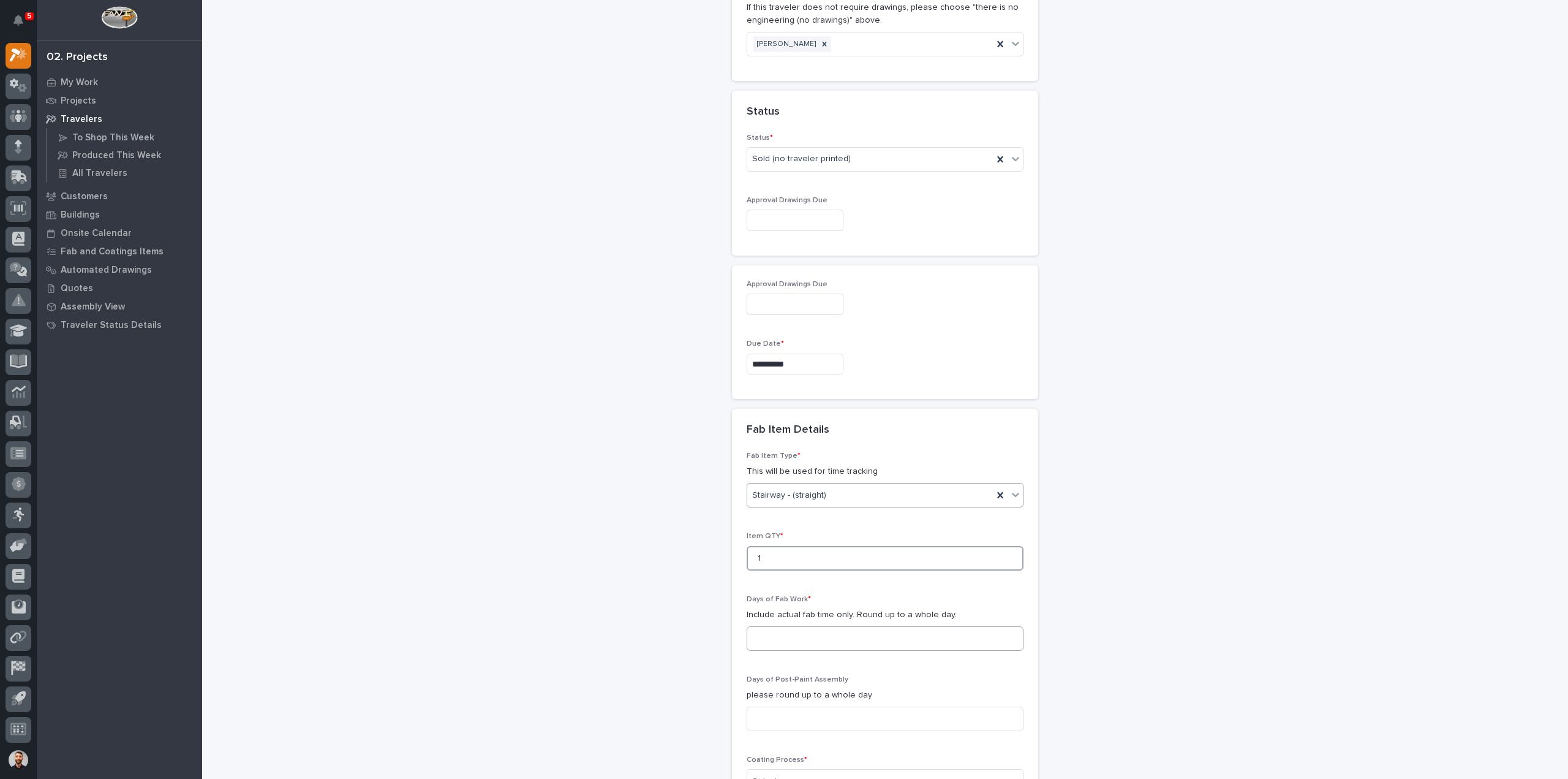
type input "1"
click at [792, 631] on input at bounding box center [884, 639] width 277 height 25
click at [1130, 426] on div "**********" at bounding box center [885, 153] width 1228 height 2027
click at [819, 638] on input at bounding box center [884, 639] width 277 height 25
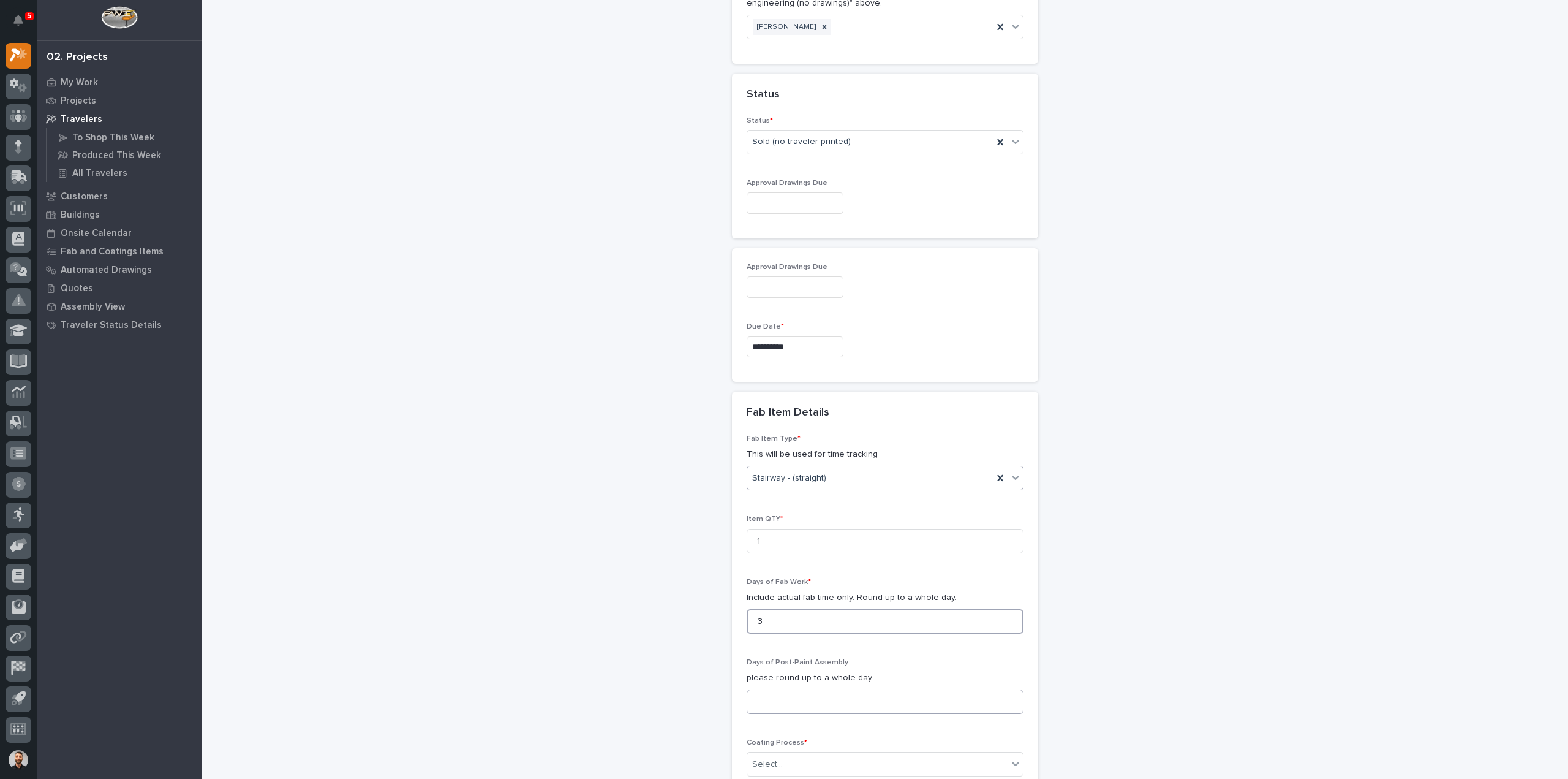
scroll to position [922, 0]
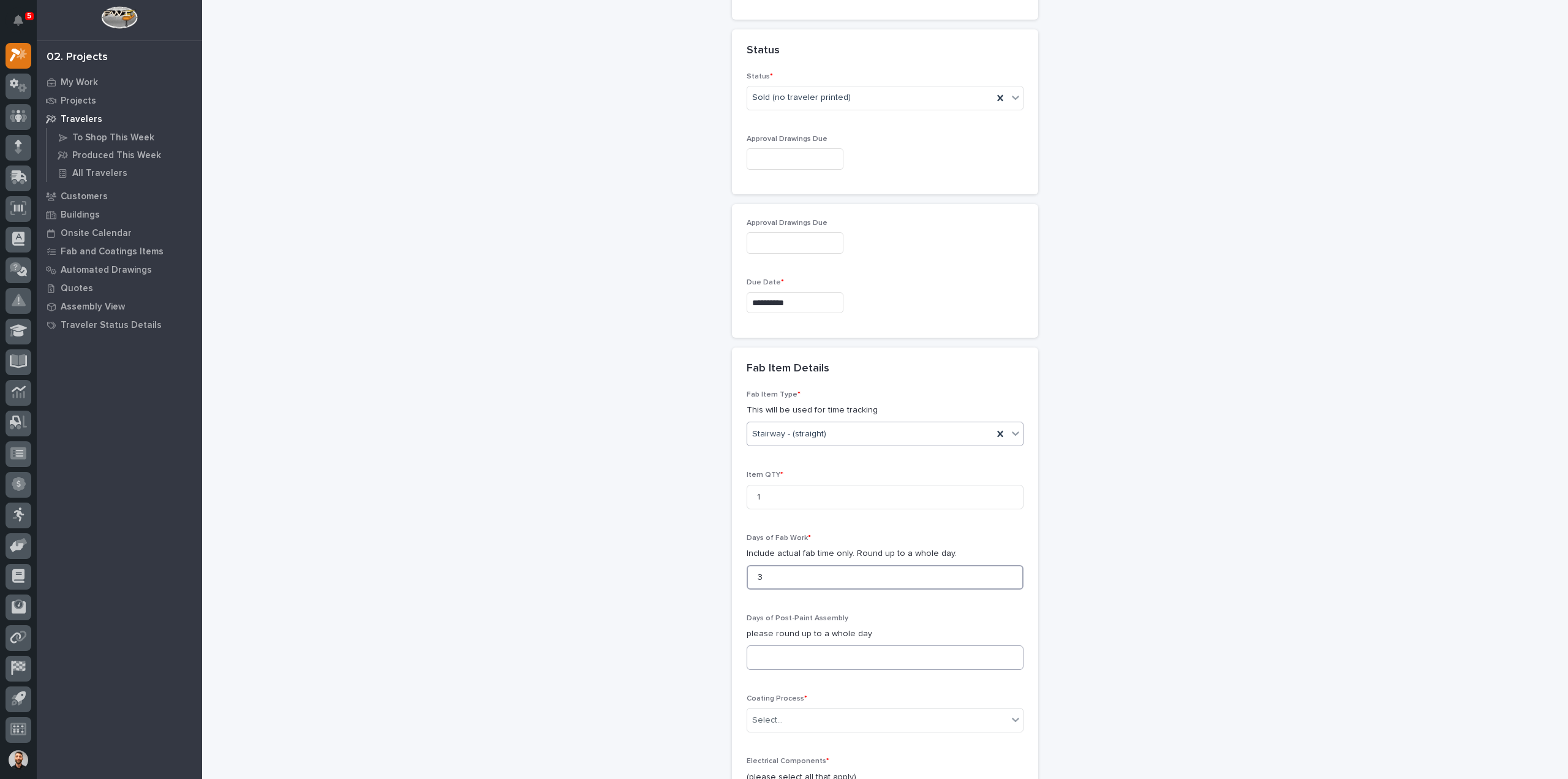
type input "3"
click at [781, 648] on input at bounding box center [884, 657] width 277 height 25
type input "0"
click at [771, 718] on div "Select..." at bounding box center [767, 720] width 31 height 13
click at [776, 643] on div "In-House Paint/Powder" at bounding box center [880, 648] width 276 height 21
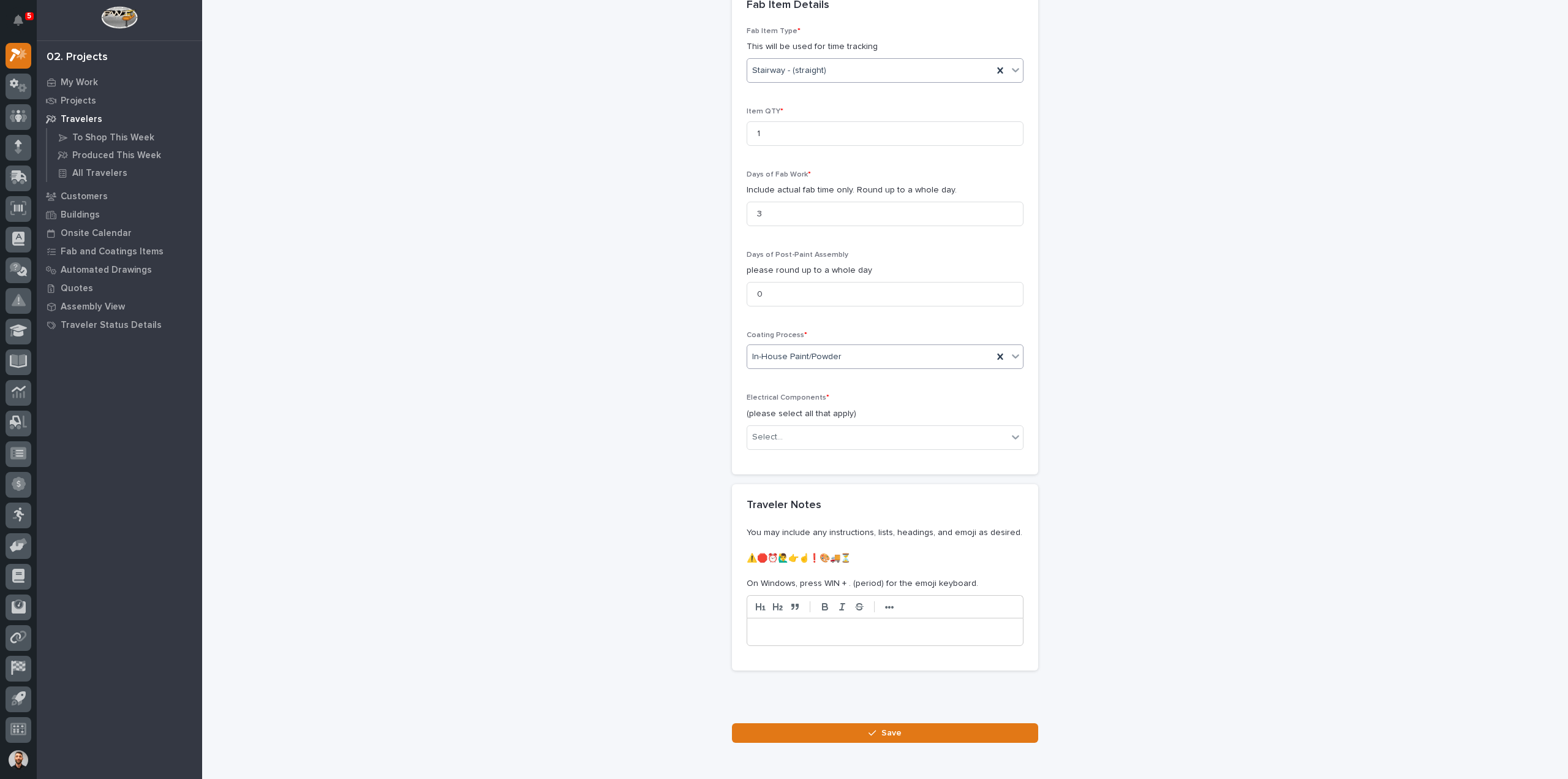
scroll to position [1339, 0]
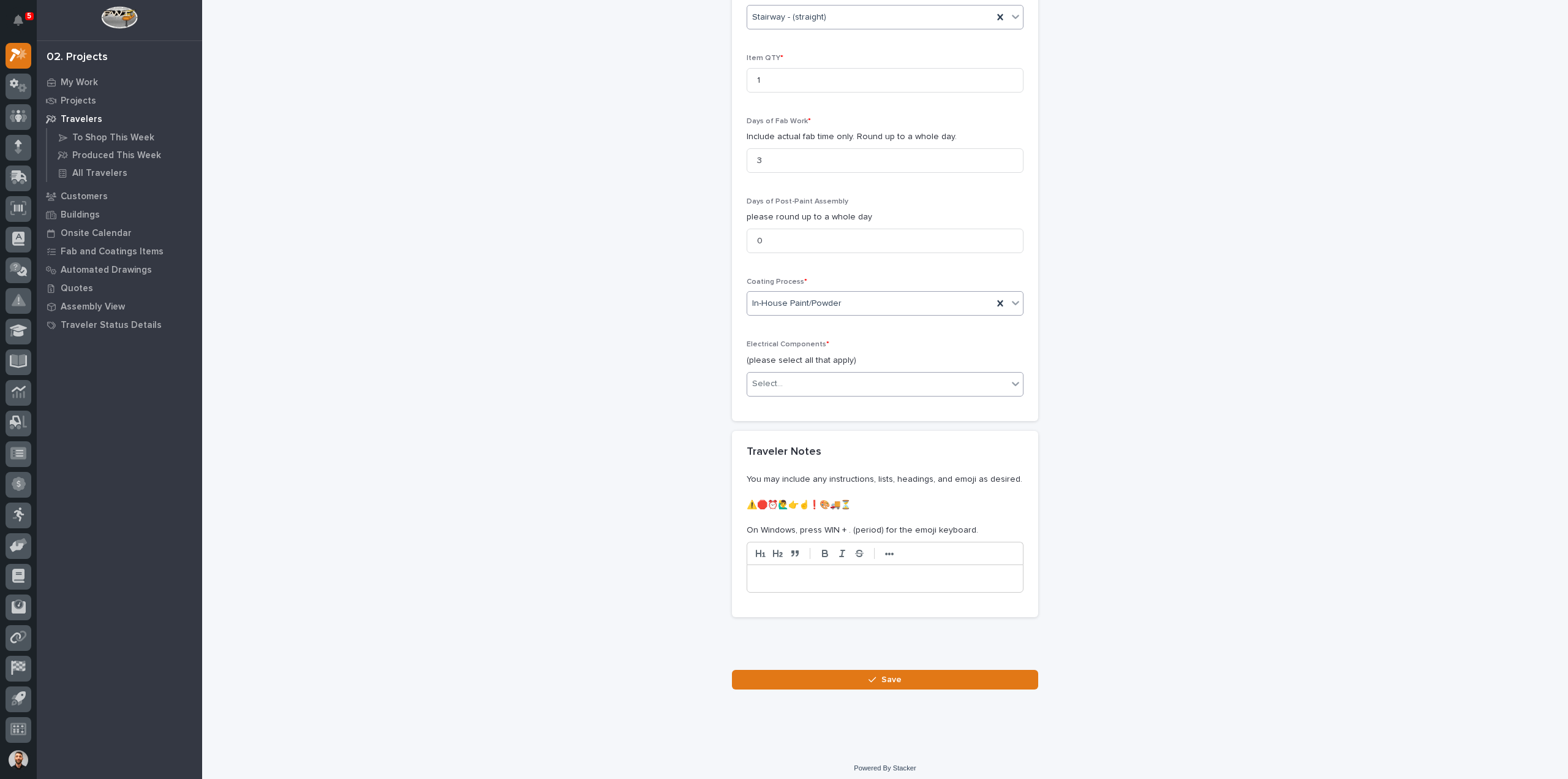
click at [789, 373] on div "Select..." at bounding box center [877, 383] width 261 height 20
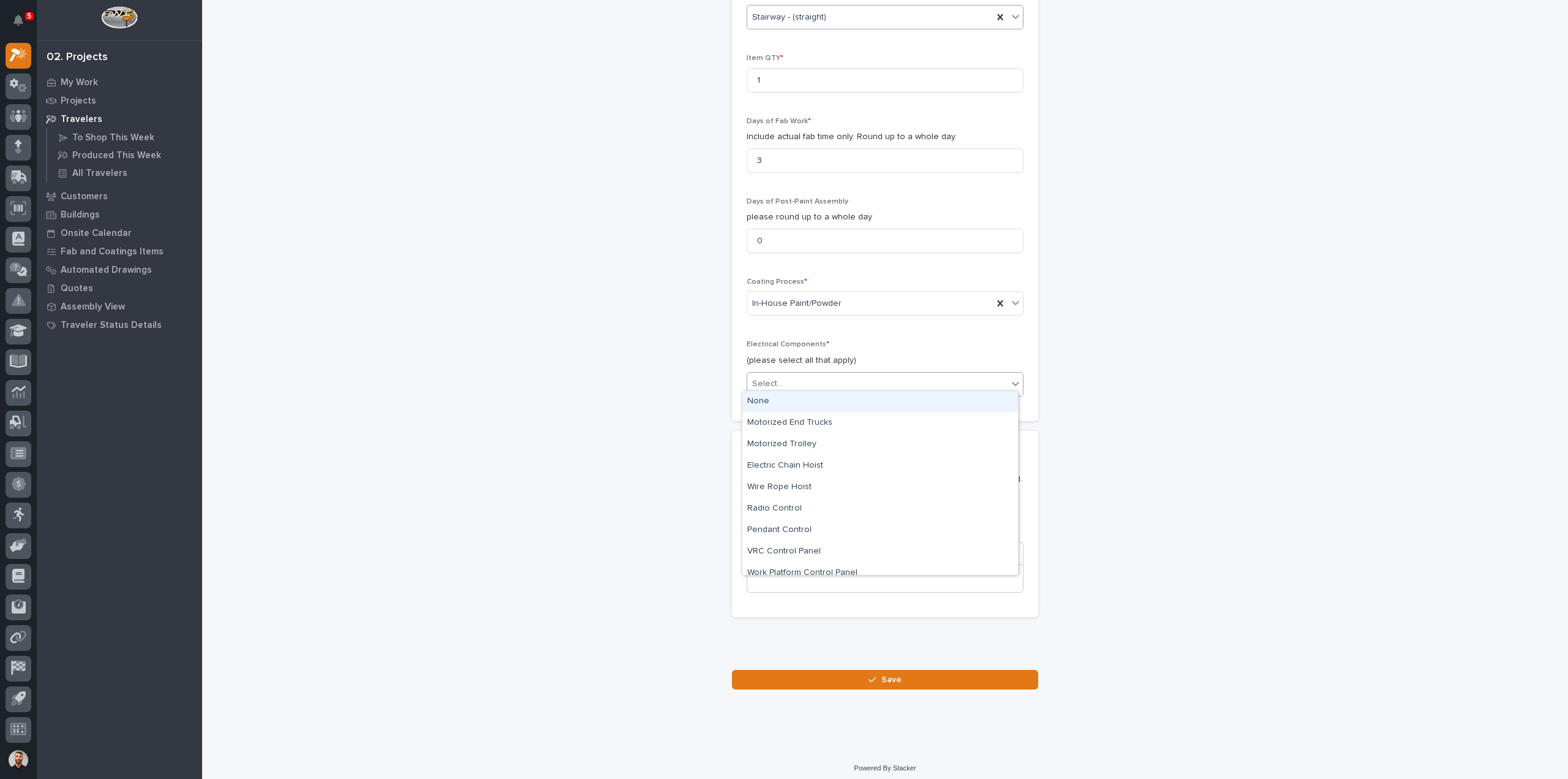
click at [758, 399] on div "None" at bounding box center [880, 402] width 276 height 21
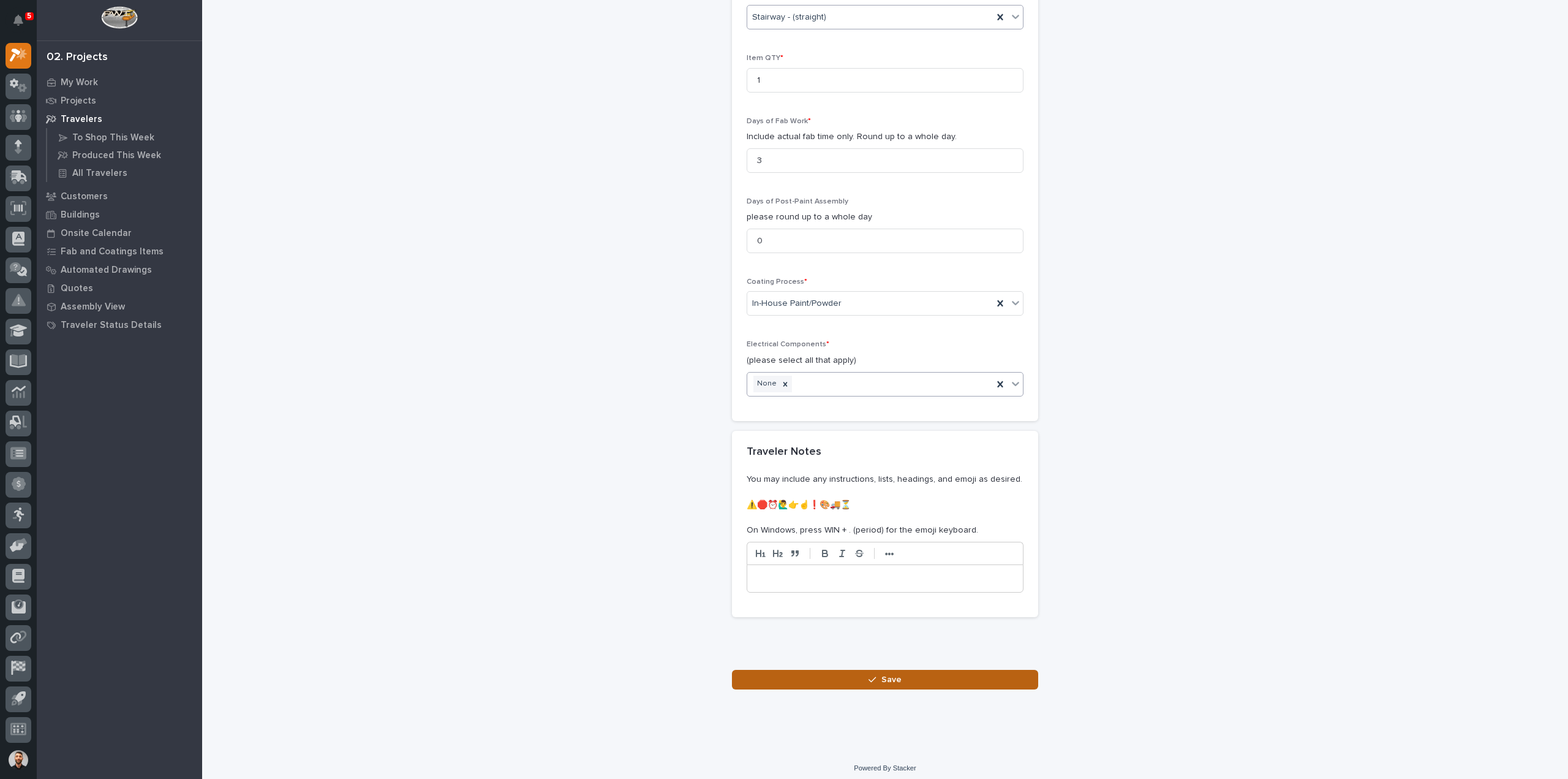
click at [882, 682] on button "Save" at bounding box center [885, 679] width 307 height 20
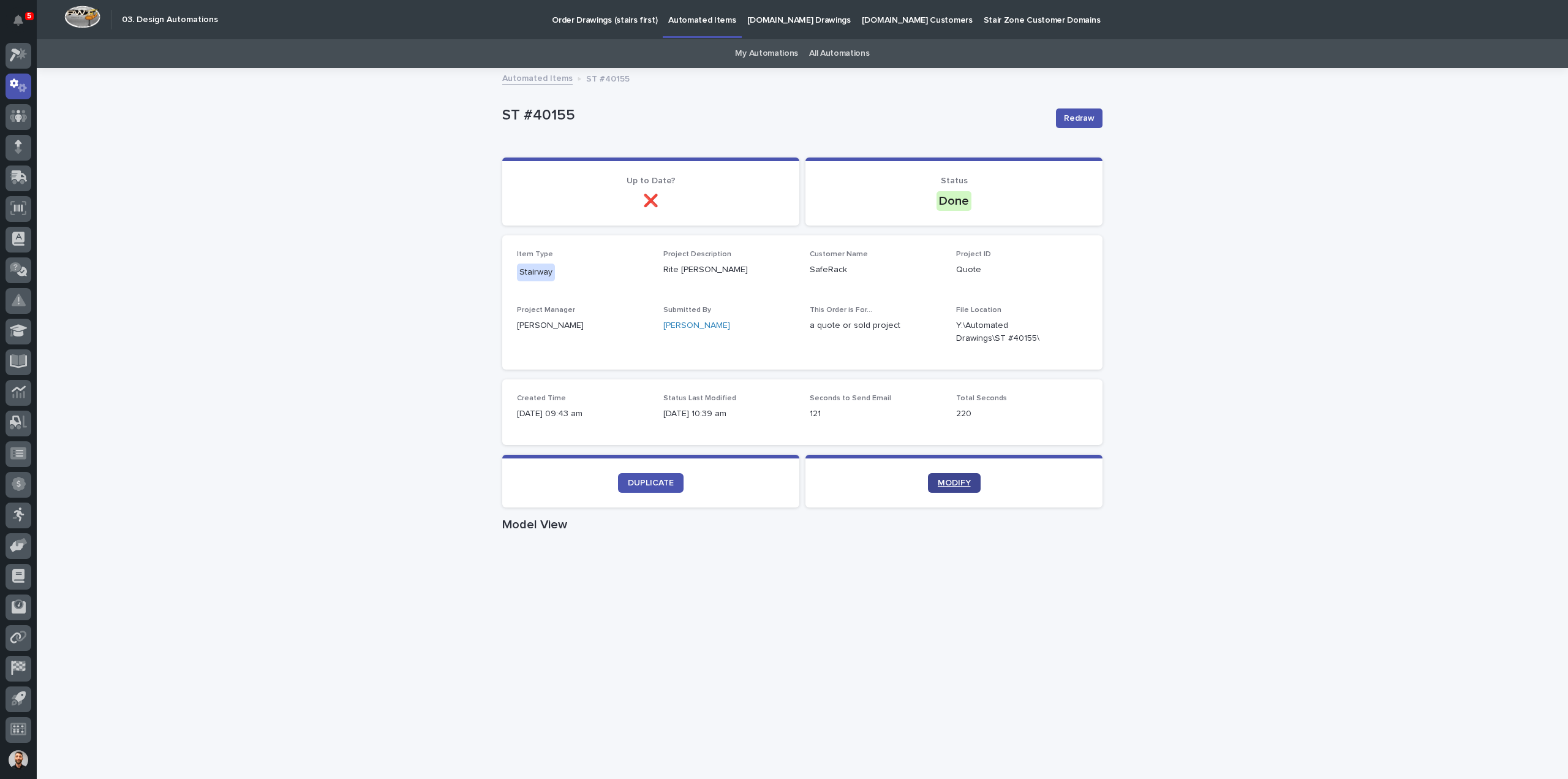
click at [963, 491] on link "MODIFY" at bounding box center [954, 483] width 53 height 20
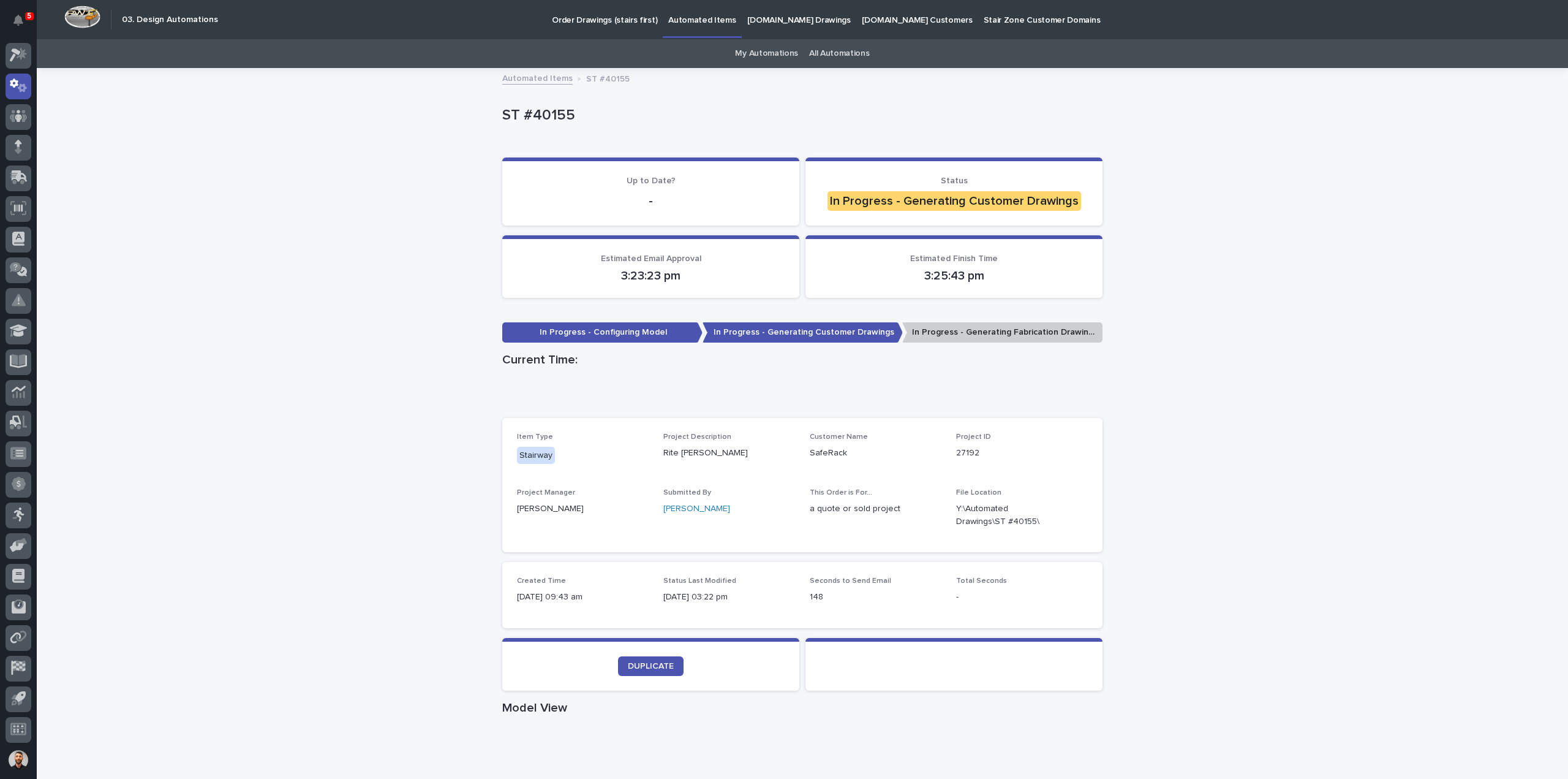
drag, startPoint x: 0, startPoint y: 0, endPoint x: 366, endPoint y: 376, distance: 524.7
drag, startPoint x: 366, startPoint y: 376, endPoint x: 254, endPoint y: 252, distance: 167.1
click at [254, 252] on div "Loading... Saving… Loading... Saving… ST #40155 ST #40155 Sorry, there was an e…" at bounding box center [802, 699] width 1531 height 1261
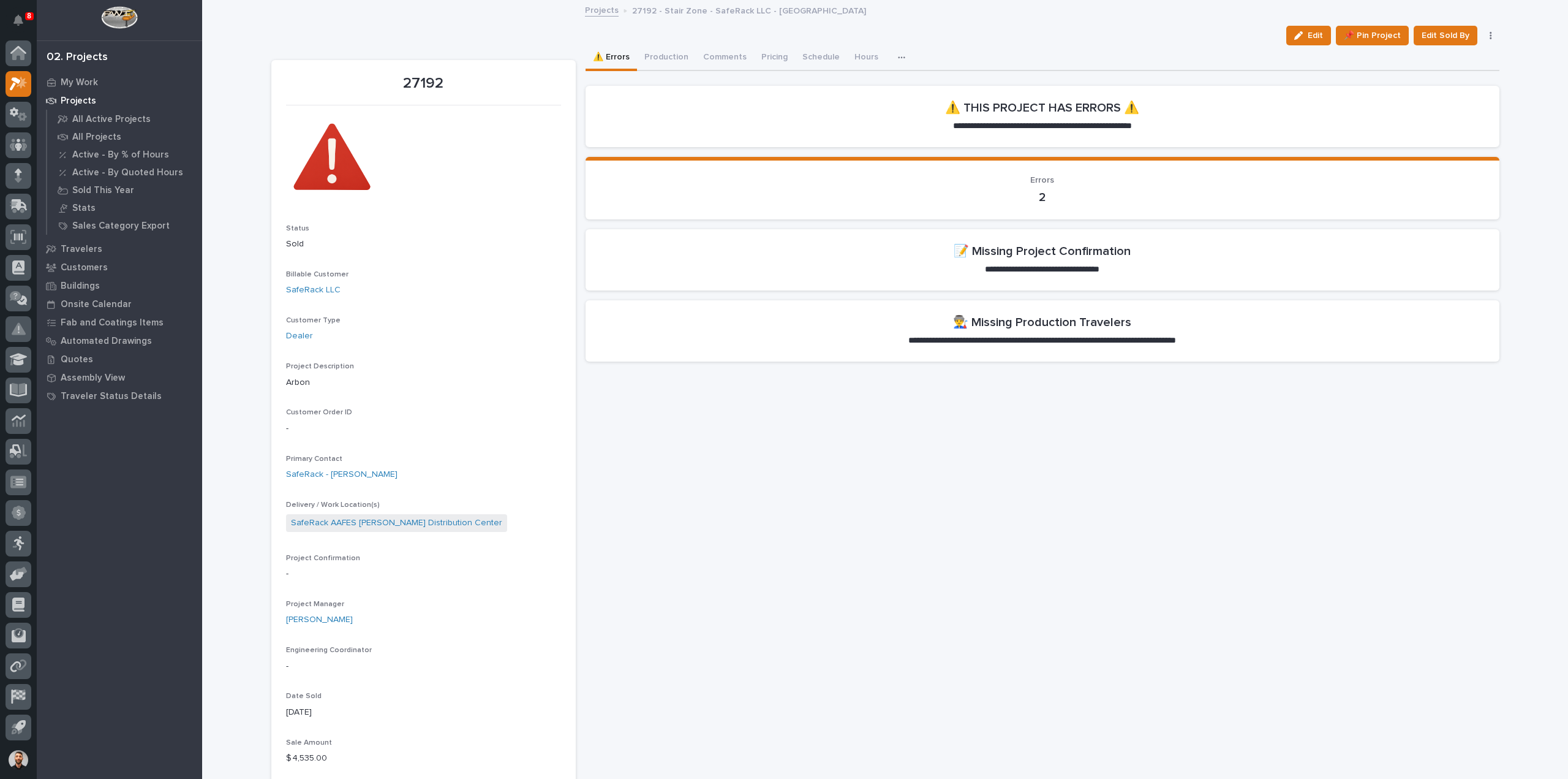
click at [675, 71] on button "Production" at bounding box center [666, 58] width 59 height 26
click at [674, 60] on button "Production" at bounding box center [666, 58] width 59 height 26
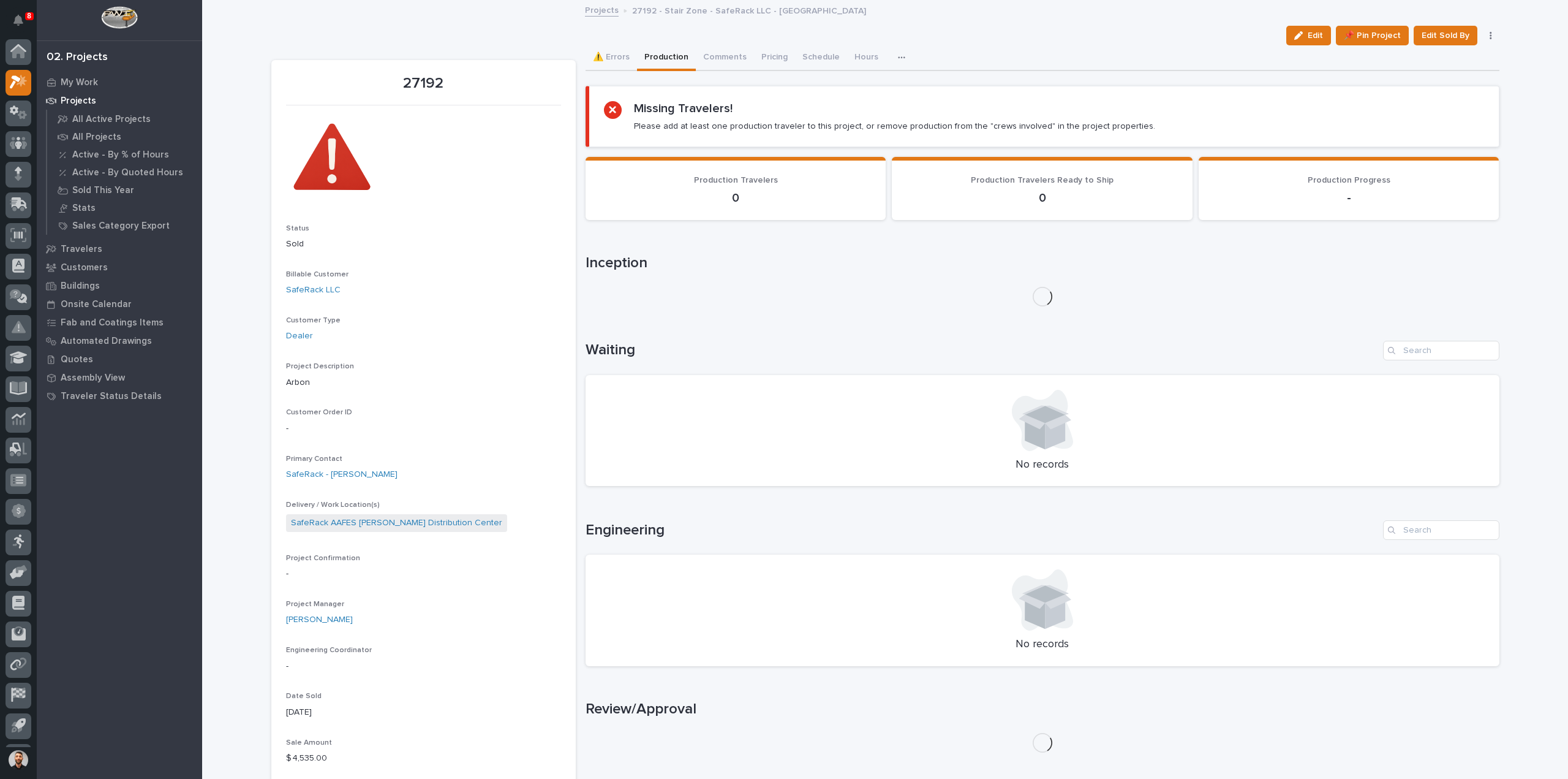
scroll to position [27, 0]
